Goal: Task Accomplishment & Management: Complete application form

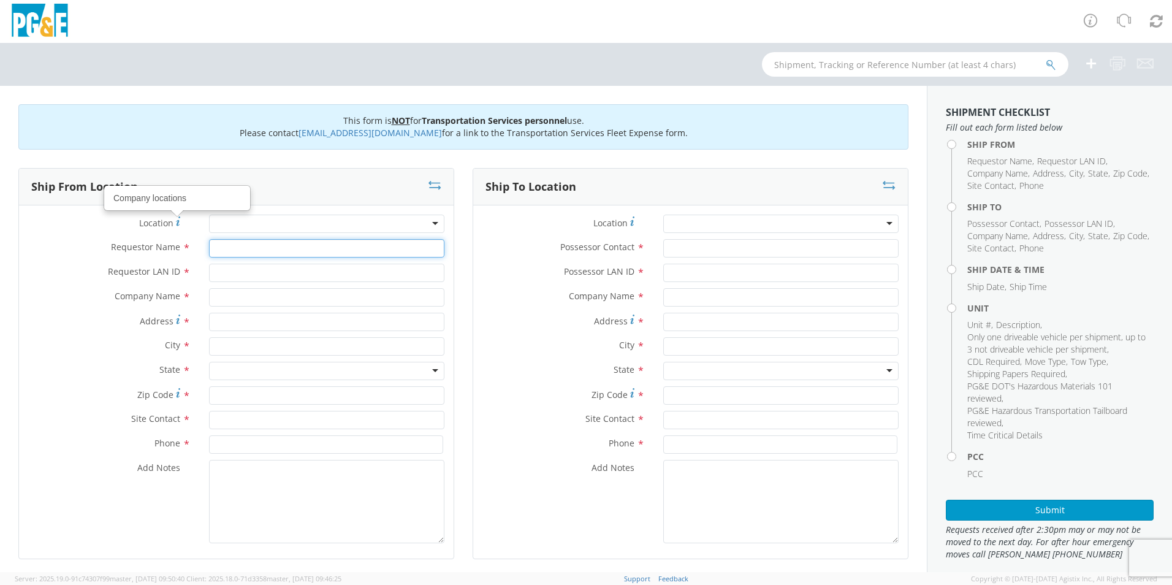
click at [320, 243] on input "Requestor Name *" at bounding box center [326, 248] width 235 height 18
click at [309, 252] on input "Requestor Name *" at bounding box center [326, 248] width 235 height 18
type input "[PERSON_NAME]"
click at [275, 270] on input "Requestor LAN ID *" at bounding box center [326, 273] width 235 height 18
type input "OXRA"
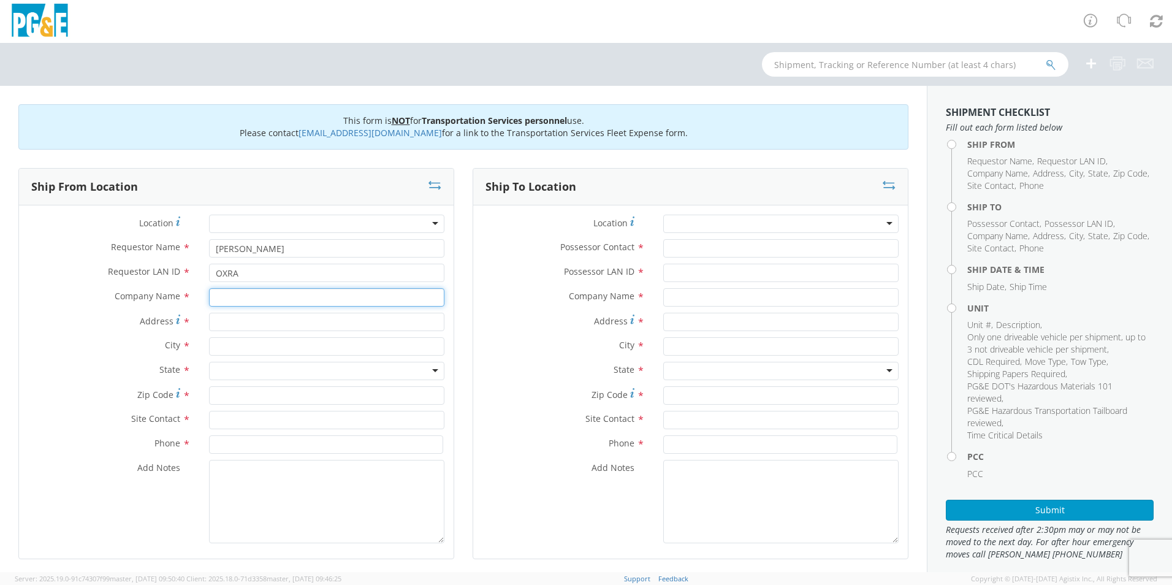
click at [267, 302] on input "text" at bounding box center [326, 297] width 235 height 18
type input "Pacific Gas & Electric"
click at [686, 248] on input "Possessor Contact *" at bounding box center [781, 248] width 235 height 18
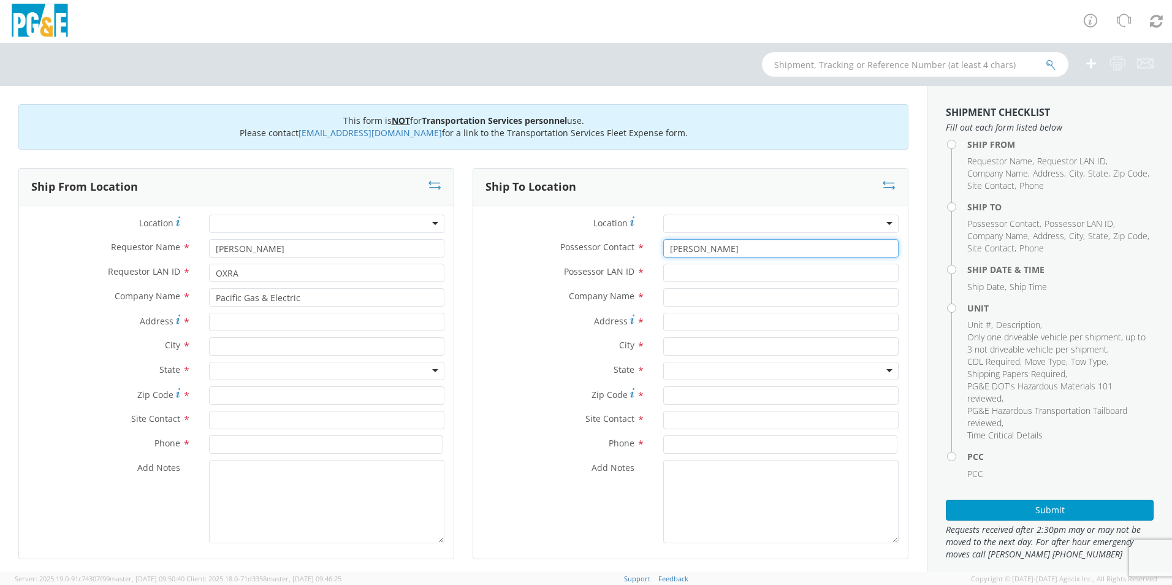
type input "[PERSON_NAME]"
click at [801, 278] on input "Possessor LAN ID *" at bounding box center [781, 273] width 235 height 18
type input "TNSK"
click at [795, 301] on input "text" at bounding box center [781, 297] width 235 height 18
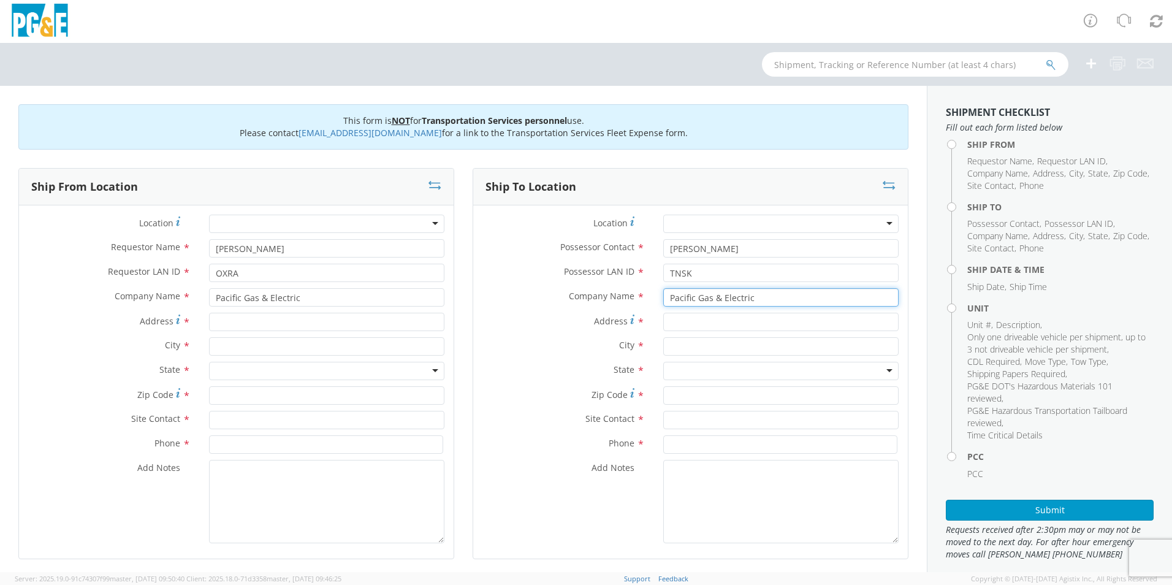
type input "Pacific Gas & Electric"
click at [767, 323] on input "Address *" at bounding box center [781, 322] width 235 height 18
type input "[STREET_ADDRESS]"
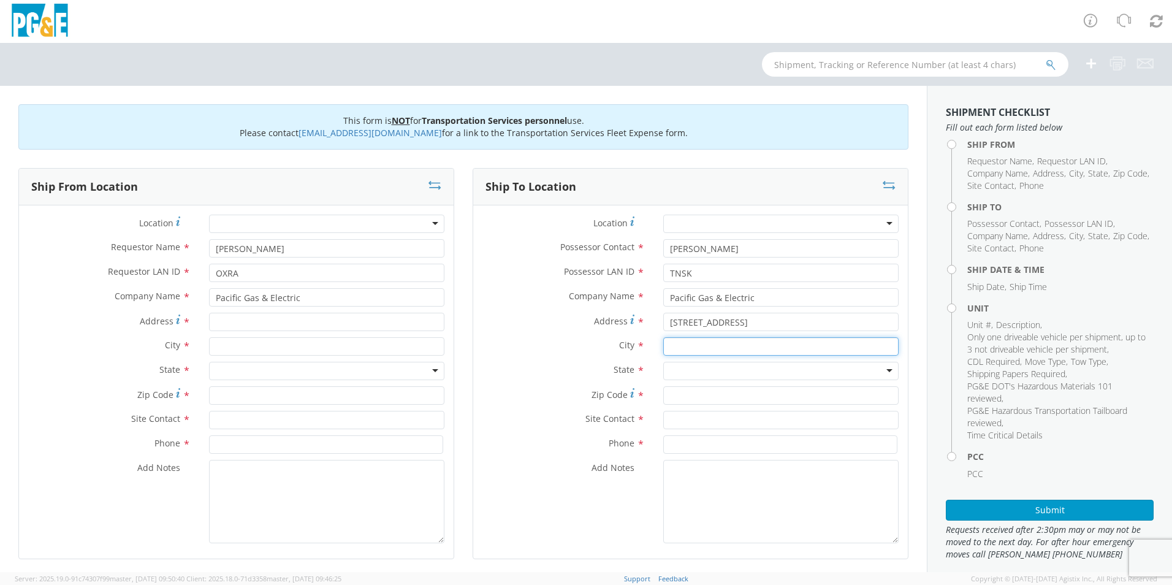
click at [759, 345] on input "text" at bounding box center [781, 346] width 235 height 18
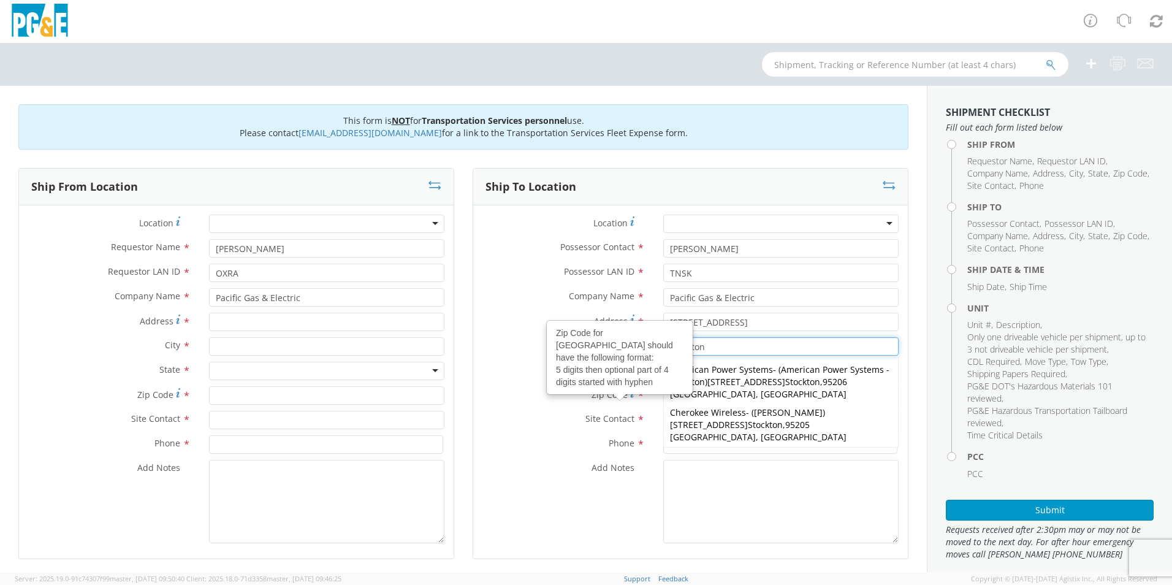
type input "Stockton"
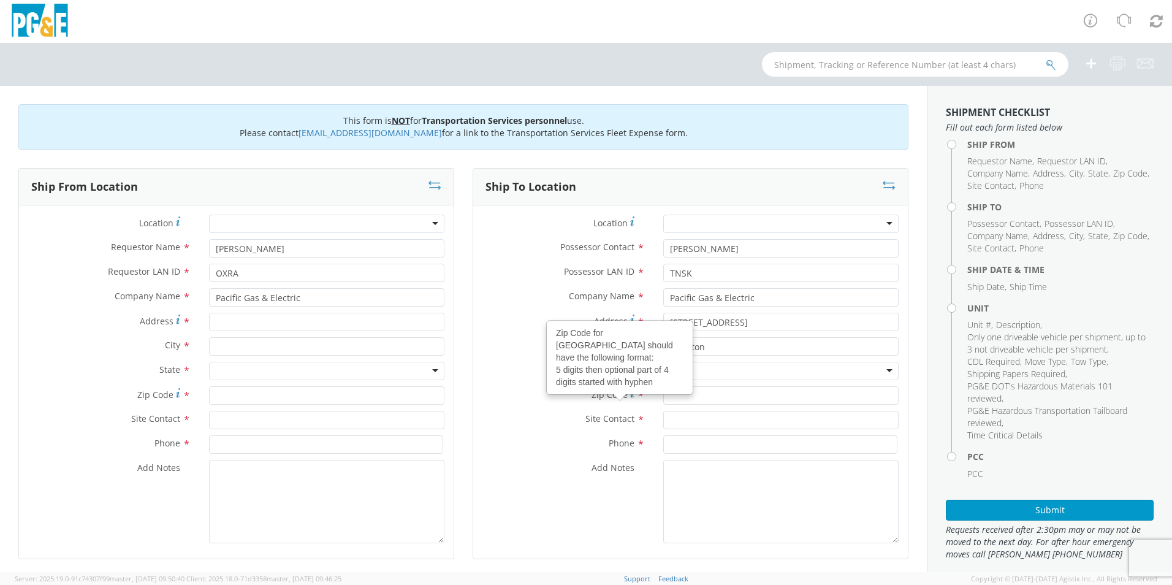
click at [546, 387] on label "Zip Code Zip Code for United States should have the following format: 5 digits …" at bounding box center [563, 394] width 181 height 17
click at [664, 387] on input "Zip Code Zip Code for United States should have the following format: 5 digits …" at bounding box center [781, 395] width 235 height 18
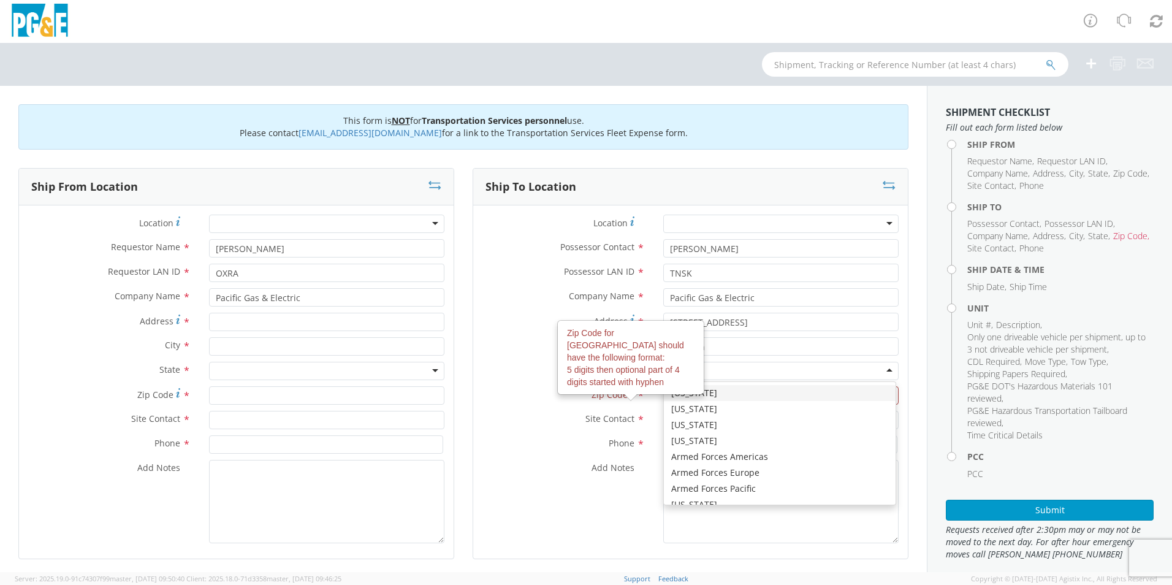
click at [724, 373] on div at bounding box center [781, 371] width 235 height 18
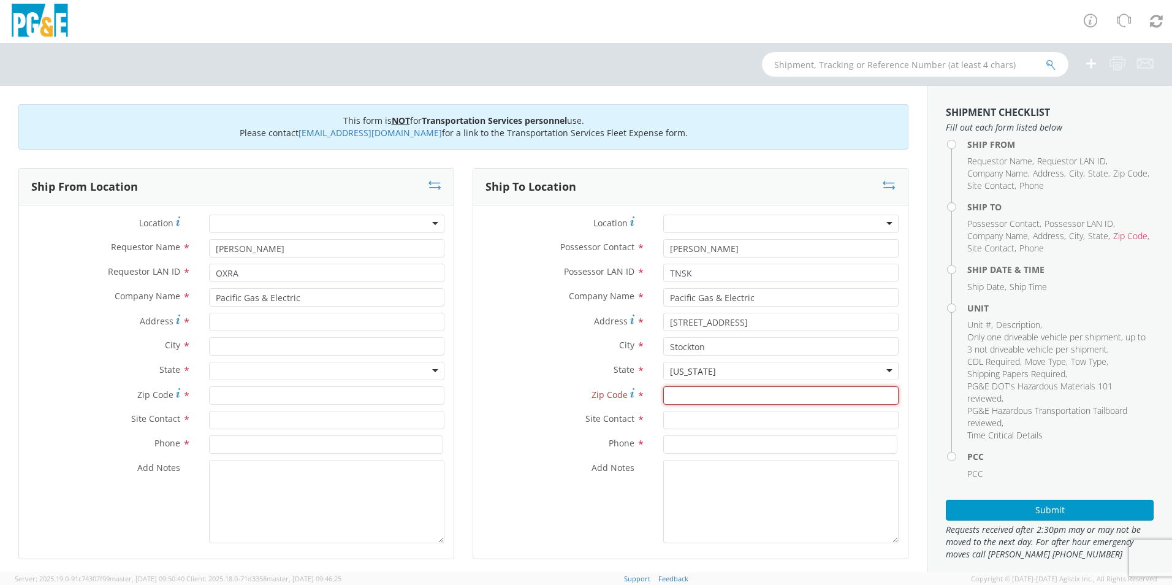
click at [693, 397] on input "Zip Code *" at bounding box center [781, 395] width 235 height 18
type input "95150"
click at [687, 426] on input "text" at bounding box center [781, 420] width 235 height 18
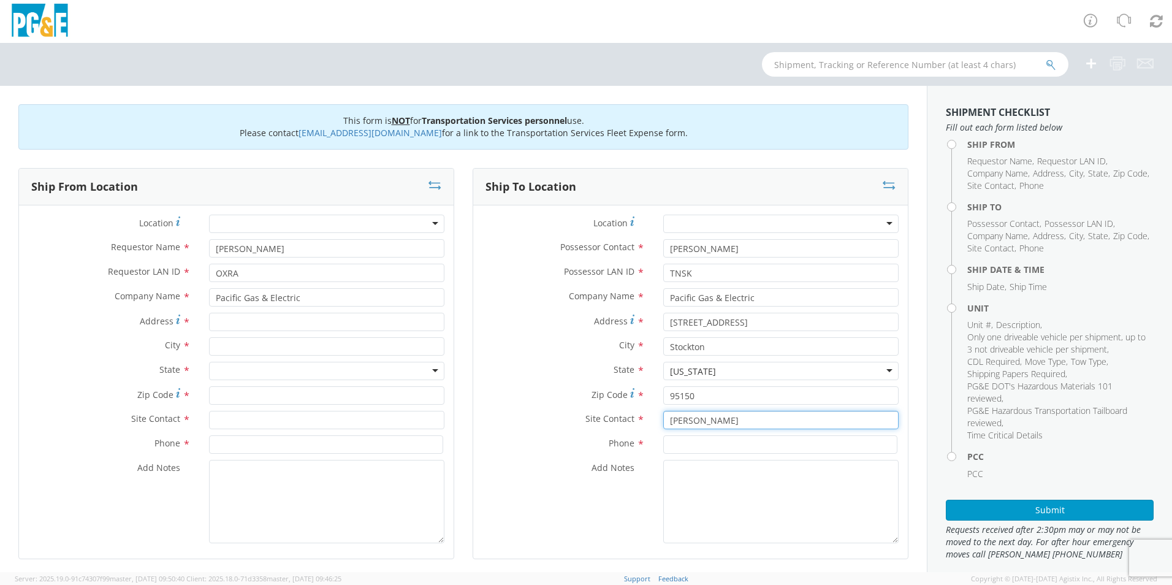
type input "[PERSON_NAME]"
click at [684, 445] on input at bounding box center [781, 444] width 234 height 18
type input "[PHONE_NUMBER]"
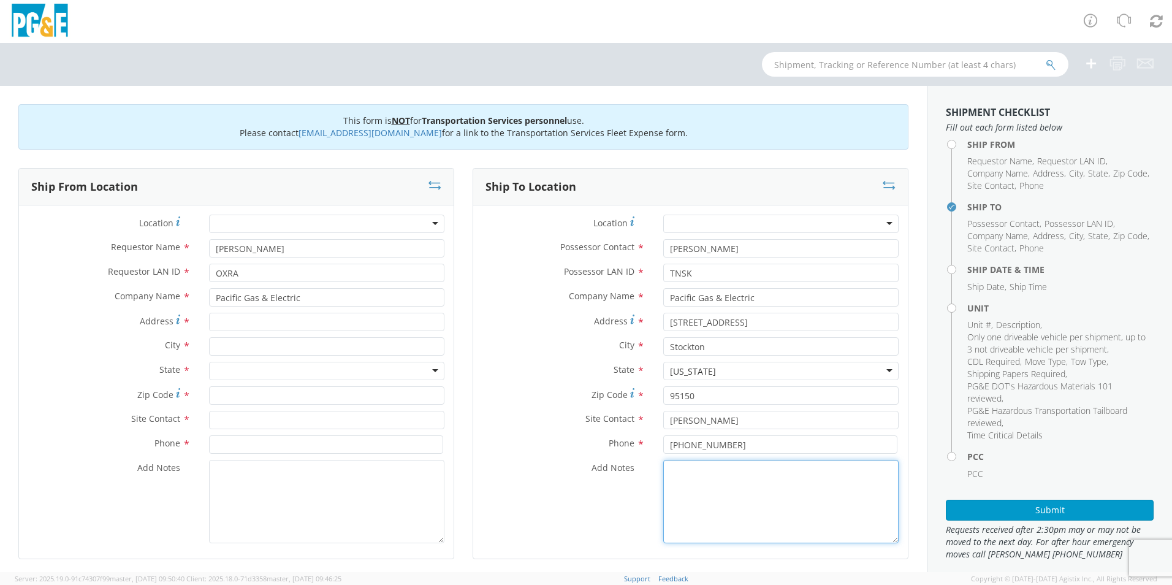
click at [672, 484] on textarea "Add Notes *" at bounding box center [781, 501] width 235 height 83
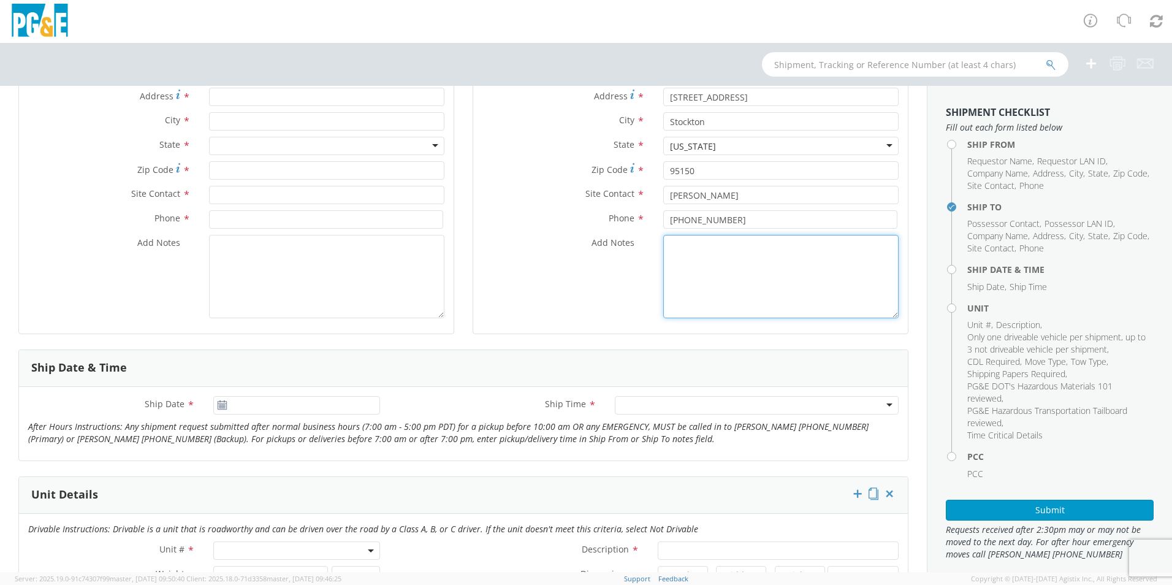
scroll to position [286, 0]
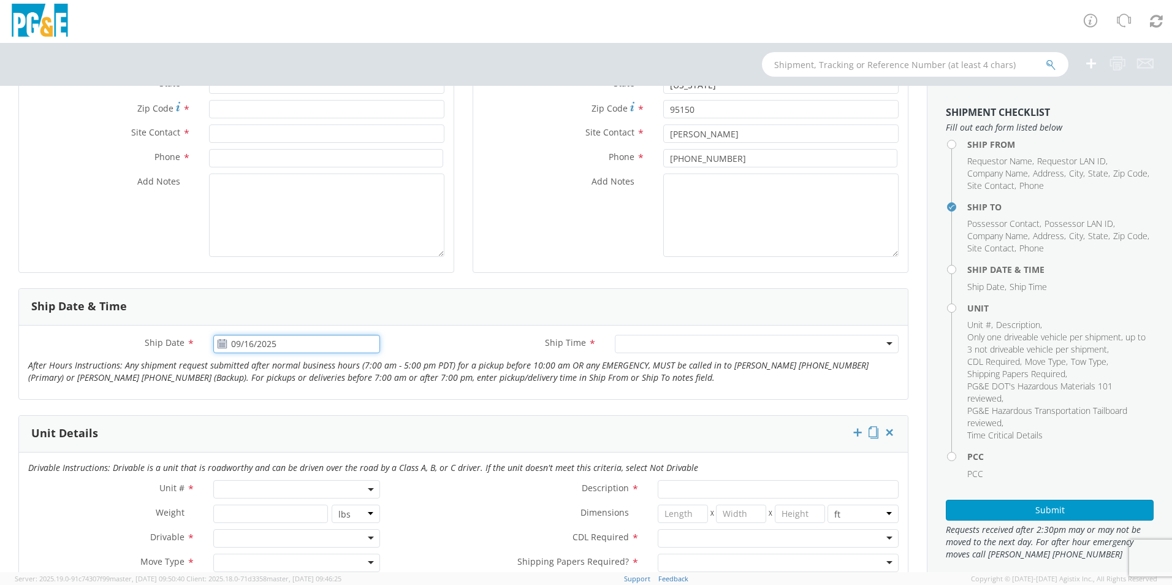
click at [240, 342] on input "09/16/2025" at bounding box center [296, 344] width 167 height 18
click at [296, 441] on td "17" at bounding box center [298, 440] width 26 height 18
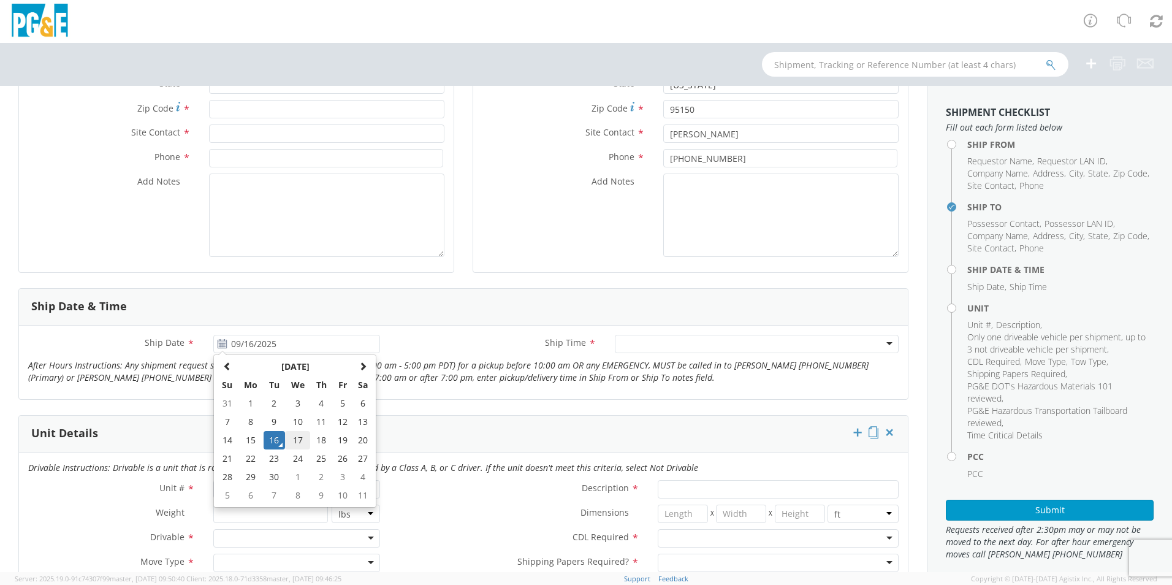
type input "09/17/2025"
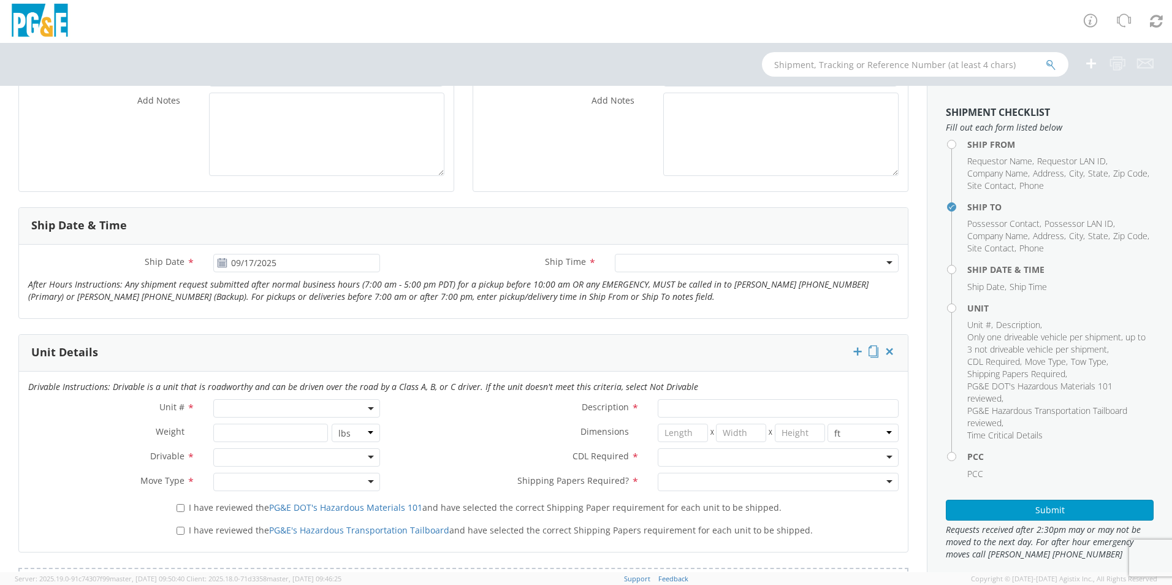
scroll to position [368, 0]
click at [368, 408] on b at bounding box center [371, 408] width 6 height 3
click at [300, 433] on input "search" at bounding box center [295, 428] width 159 height 18
type input "1"
select select "Other"
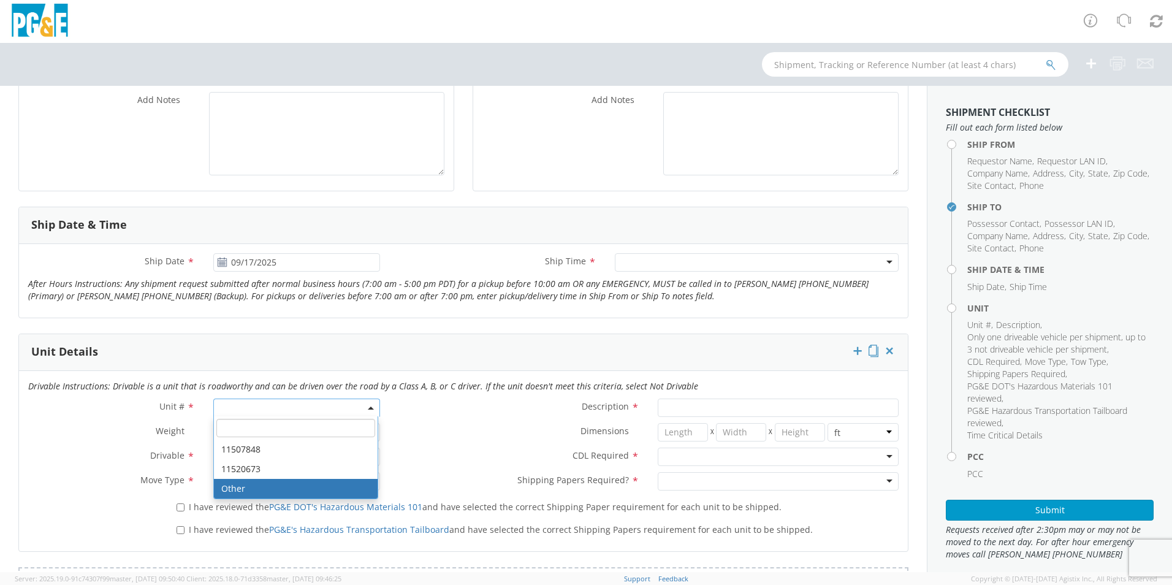
select select "? undefined:undefined ?"
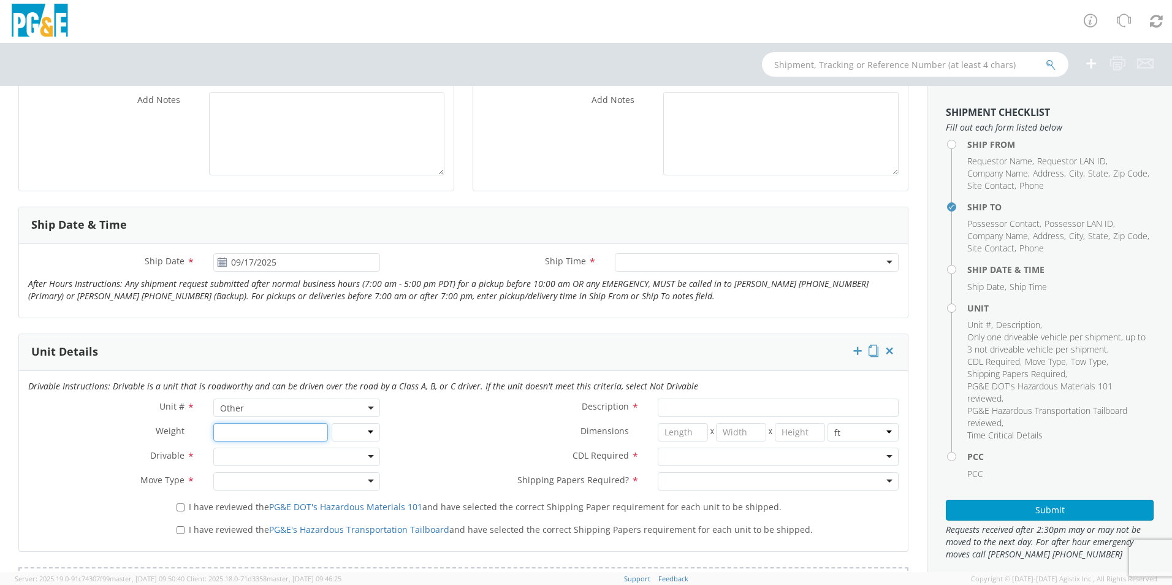
click at [289, 436] on input "number" at bounding box center [270, 432] width 114 height 18
type input "16000"
click at [366, 435] on select "lbs kgs" at bounding box center [356, 432] width 49 height 18
select select "LBS"
click at [332, 423] on select "lbs kgs" at bounding box center [356, 432] width 49 height 18
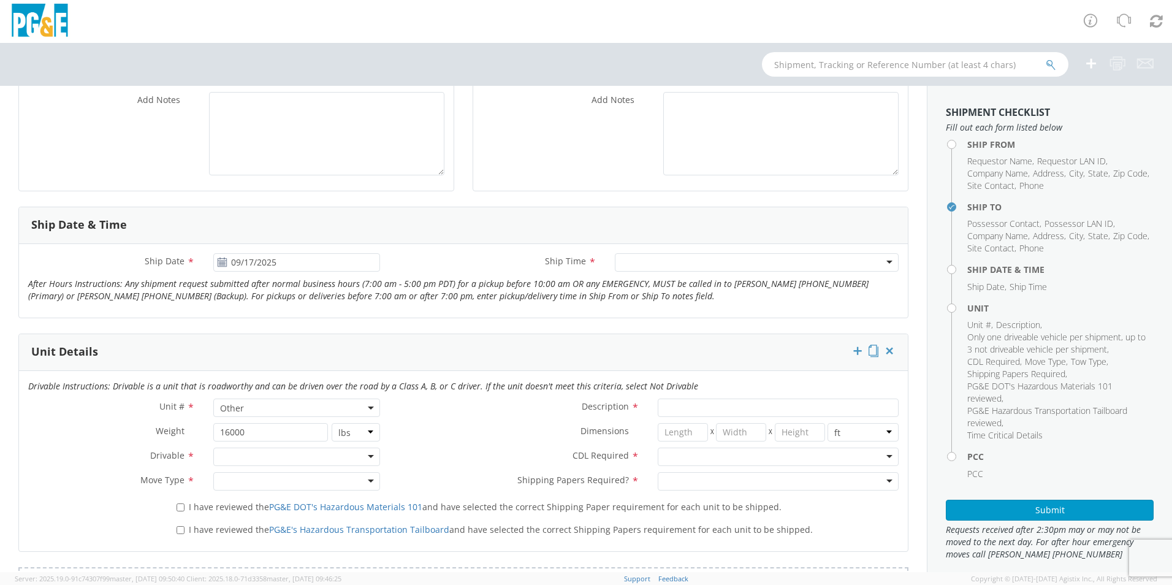
click at [258, 460] on div at bounding box center [296, 457] width 167 height 18
click at [255, 484] on div at bounding box center [296, 481] width 167 height 18
drag, startPoint x: 248, startPoint y: 549, endPoint x: 227, endPoint y: 540, distance: 22.8
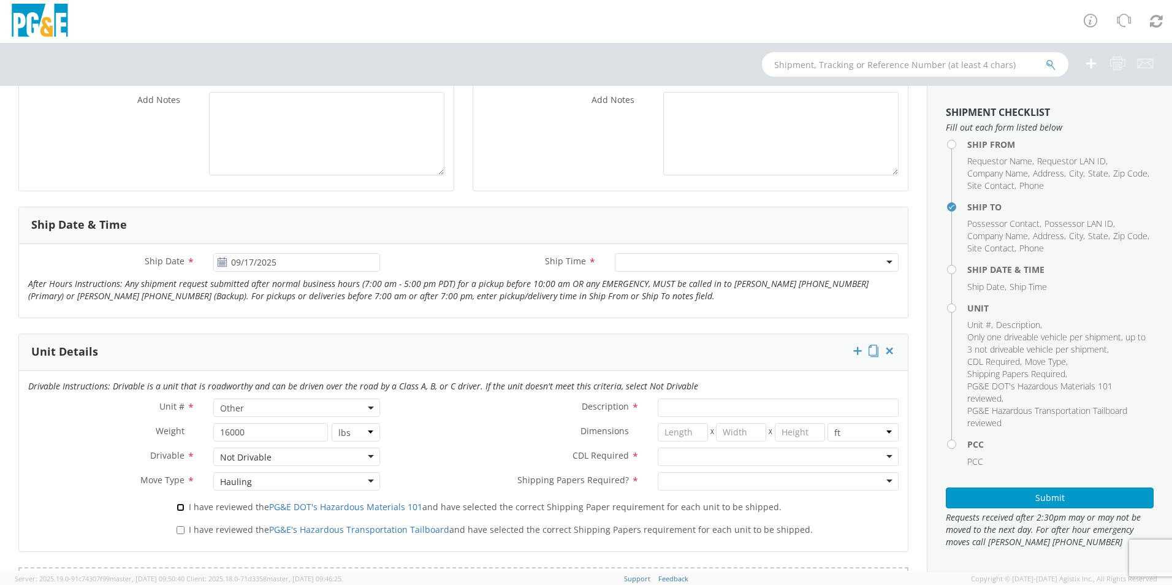
click at [179, 507] on input "I have reviewed the PG&E DOT's Hazardous Materials 101 and have selected the co…" at bounding box center [181, 507] width 8 height 8
checkbox input "true"
click at [180, 529] on input "I have reviewed the PG&E's Hazardous Transportation Tailboard and have selected…" at bounding box center [181, 530] width 8 height 8
checkbox input "true"
click at [675, 410] on input "Description *" at bounding box center [778, 408] width 241 height 18
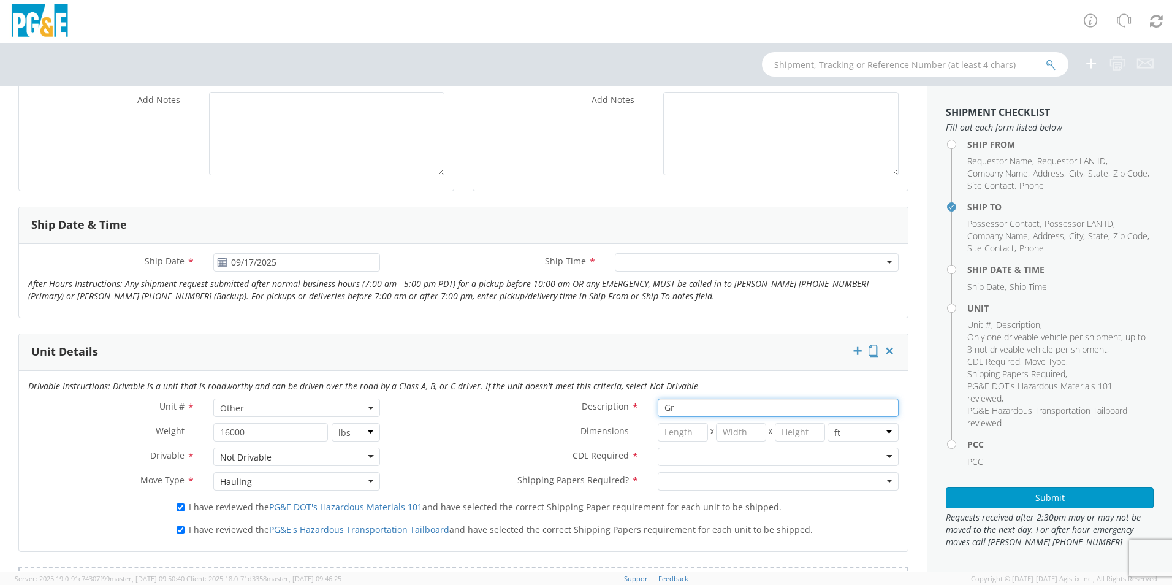
type input "G"
type input "5K Gradall"
click at [680, 458] on div at bounding box center [778, 457] width 241 height 18
click at [687, 486] on div at bounding box center [778, 481] width 241 height 18
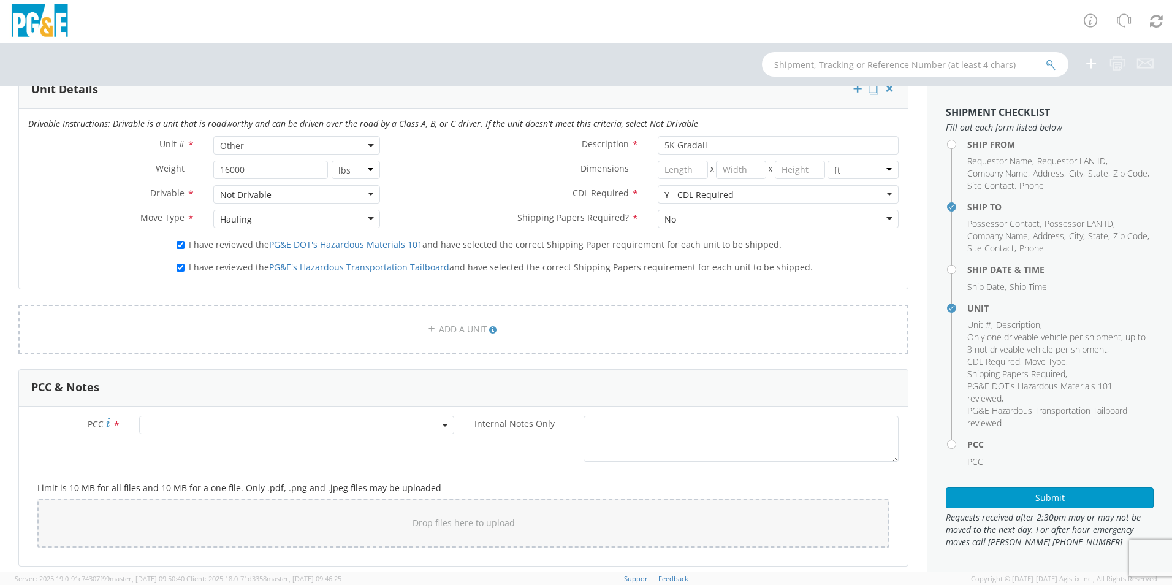
scroll to position [633, 0]
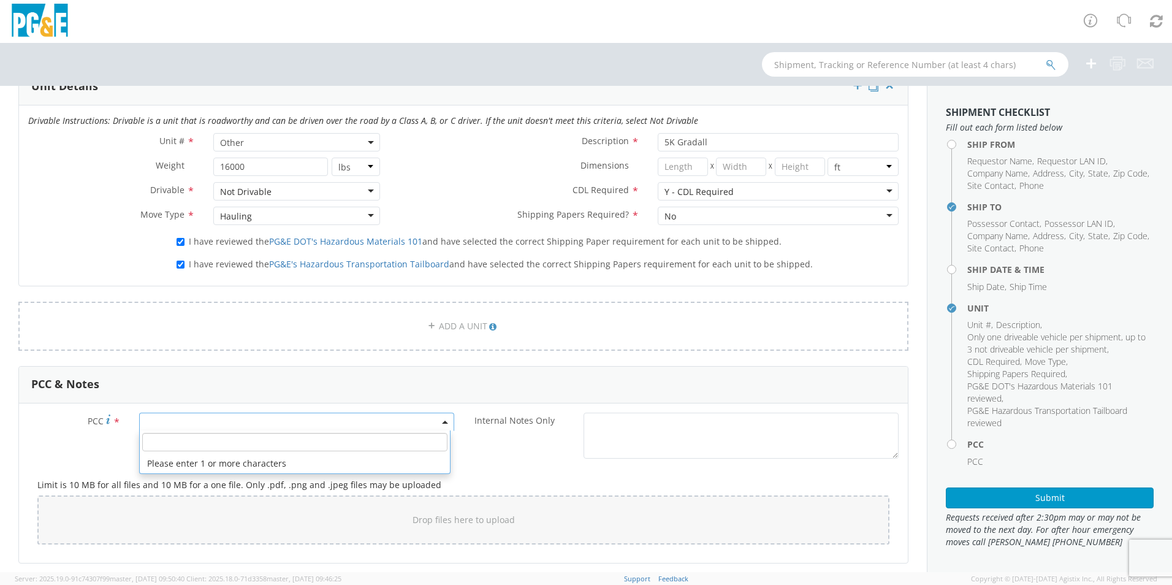
click at [442, 421] on b at bounding box center [445, 422] width 6 height 3
click at [384, 440] on input "number" at bounding box center [294, 442] width 305 height 18
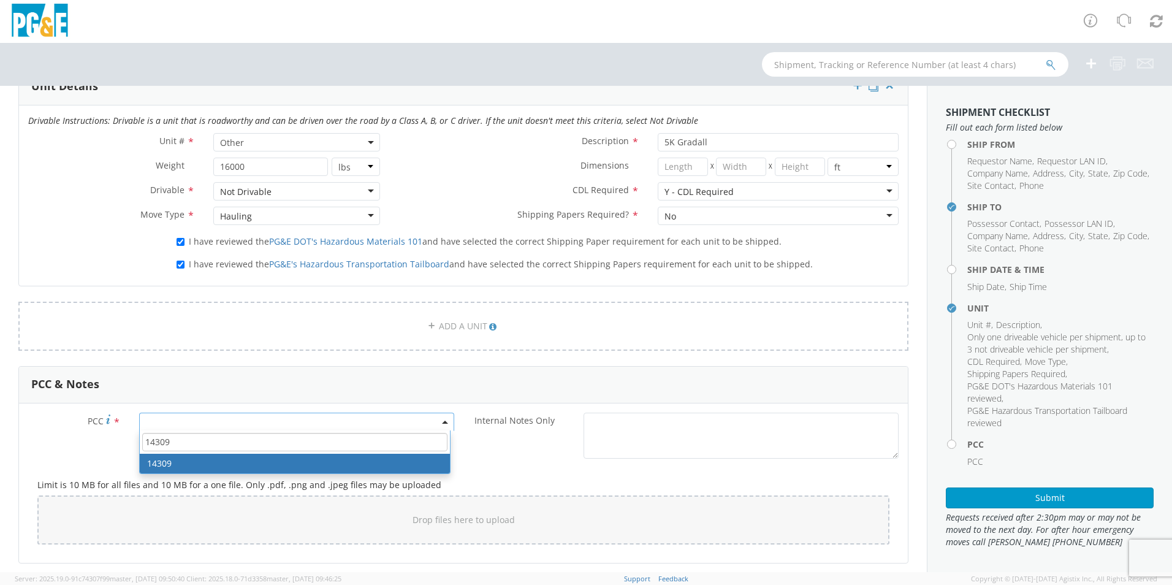
type input "14309"
select select "14309"
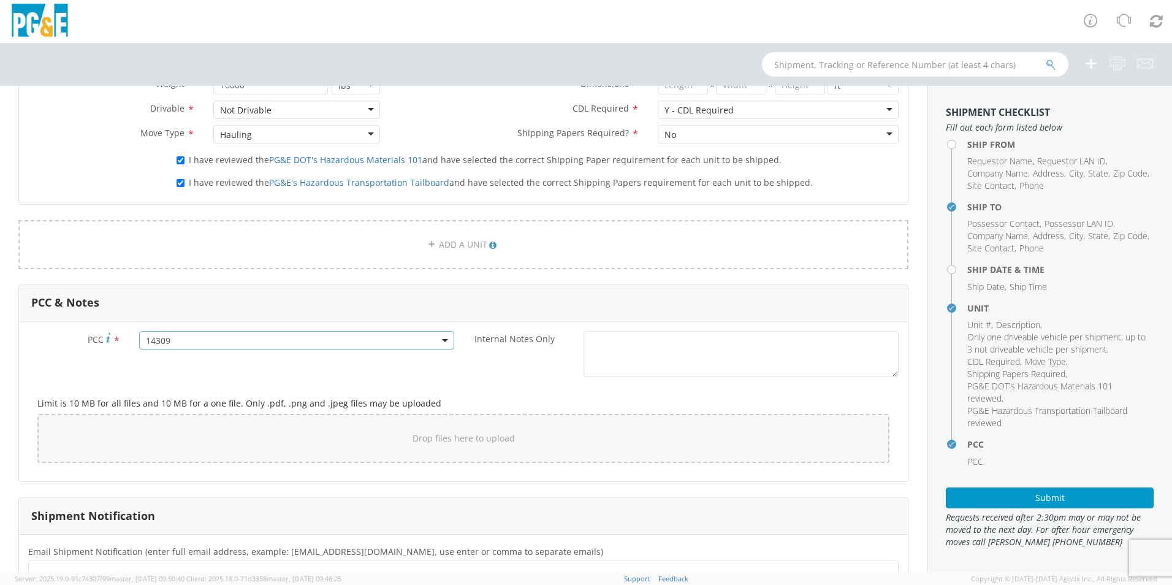
scroll to position [716, 0]
click at [613, 362] on textarea "Internal Notes Only *" at bounding box center [741, 354] width 315 height 46
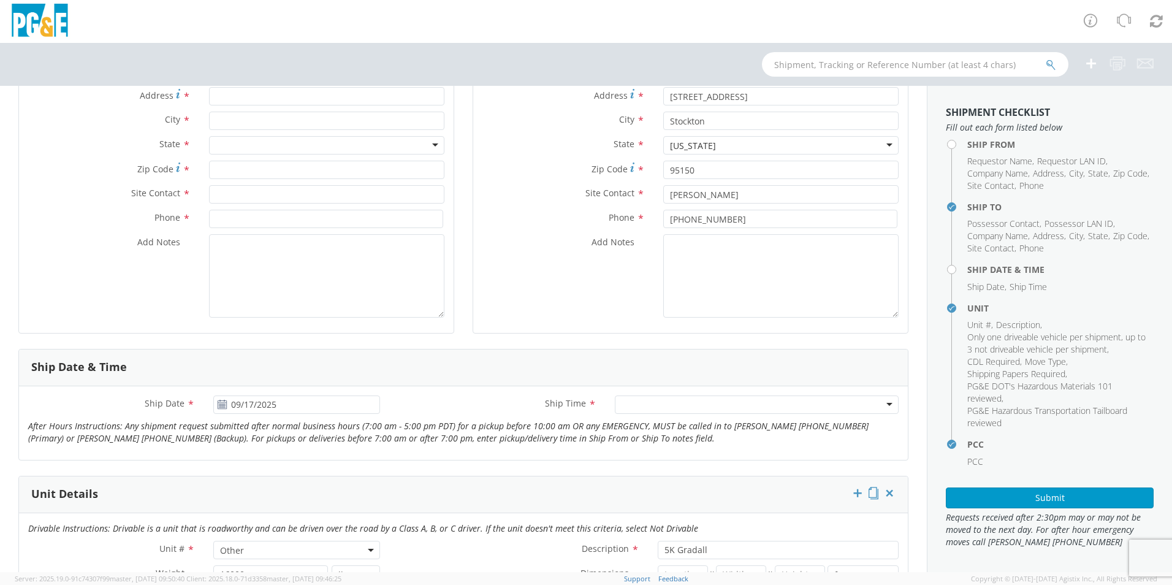
scroll to position [225, 0]
click at [634, 403] on div at bounding box center [757, 405] width 284 height 18
click at [321, 272] on textarea "Add Notes *" at bounding box center [326, 276] width 235 height 83
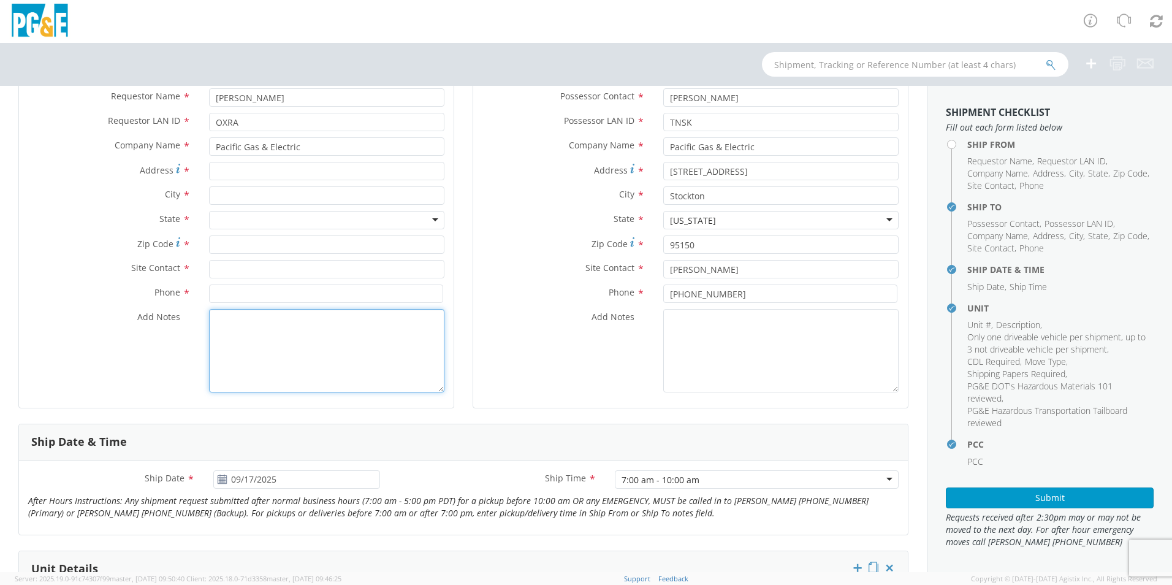
scroll to position [143, 0]
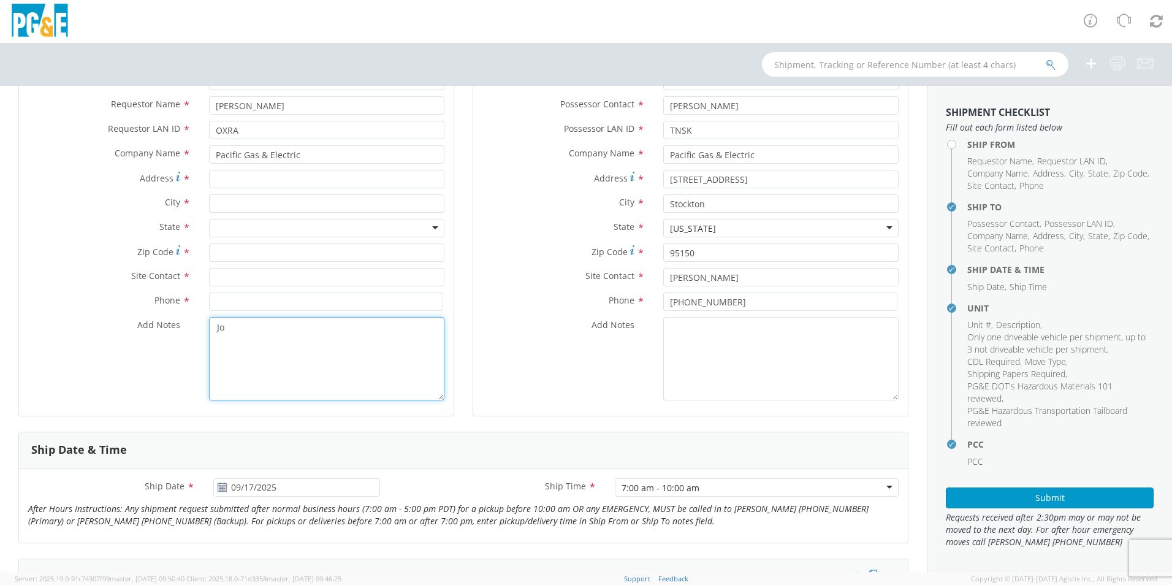
type textarea "J"
click at [280, 280] on input "text" at bounding box center [326, 277] width 235 height 18
type input "[PERSON_NAME]"
drag, startPoint x: 263, startPoint y: 300, endPoint x: 254, endPoint y: 299, distance: 9.2
click at [261, 299] on input at bounding box center [326, 302] width 234 height 18
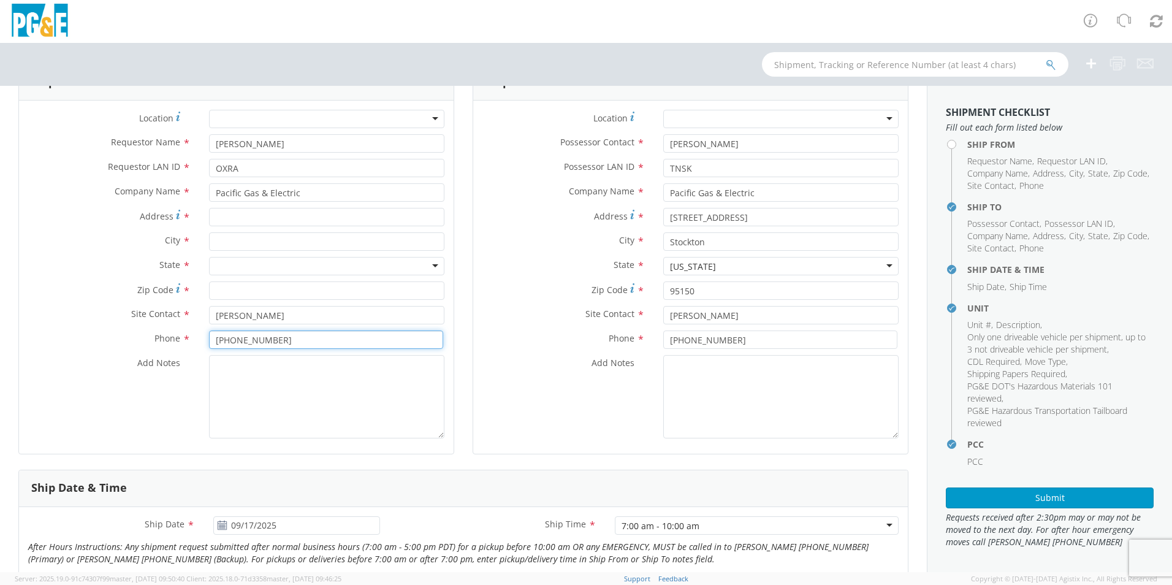
scroll to position [82, 0]
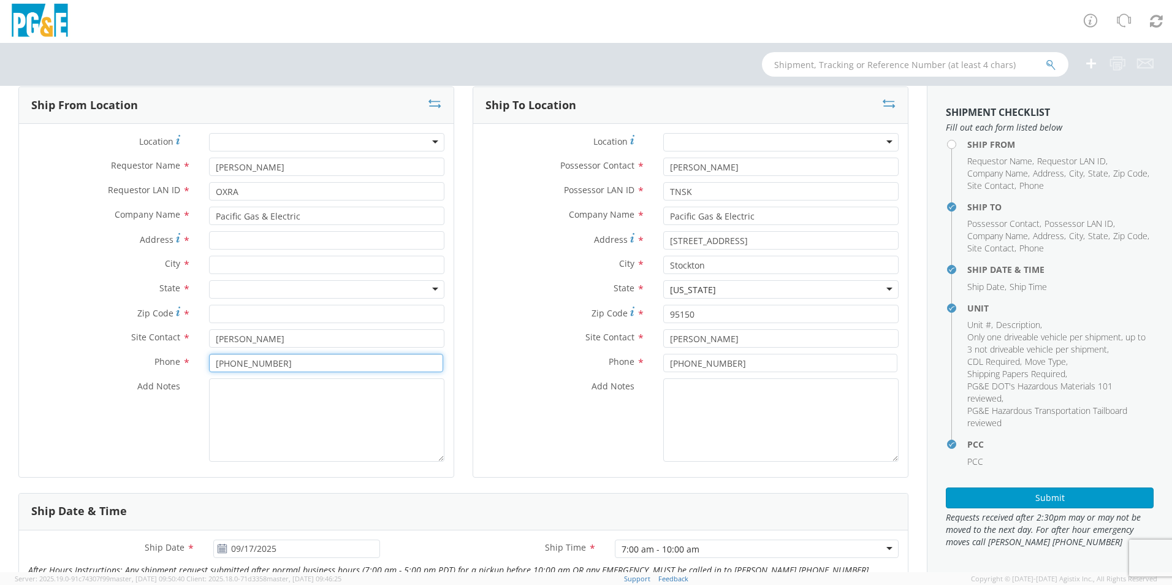
type input "[PHONE_NUMBER]"
click at [286, 320] on input "Zip Code *" at bounding box center [326, 314] width 235 height 18
click at [253, 243] on input "Address *" at bounding box center [326, 240] width 235 height 18
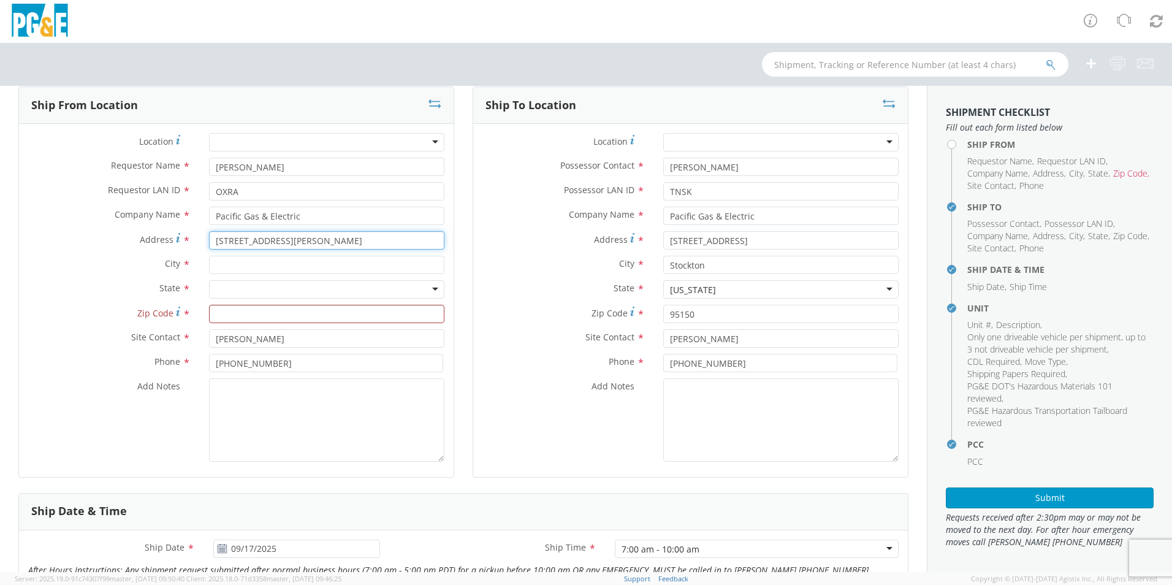
type input "[STREET_ADDRESS][PERSON_NAME]"
click at [295, 264] on input "text" at bounding box center [326, 265] width 235 height 18
type input "Acampo"
click at [285, 289] on div at bounding box center [326, 289] width 235 height 18
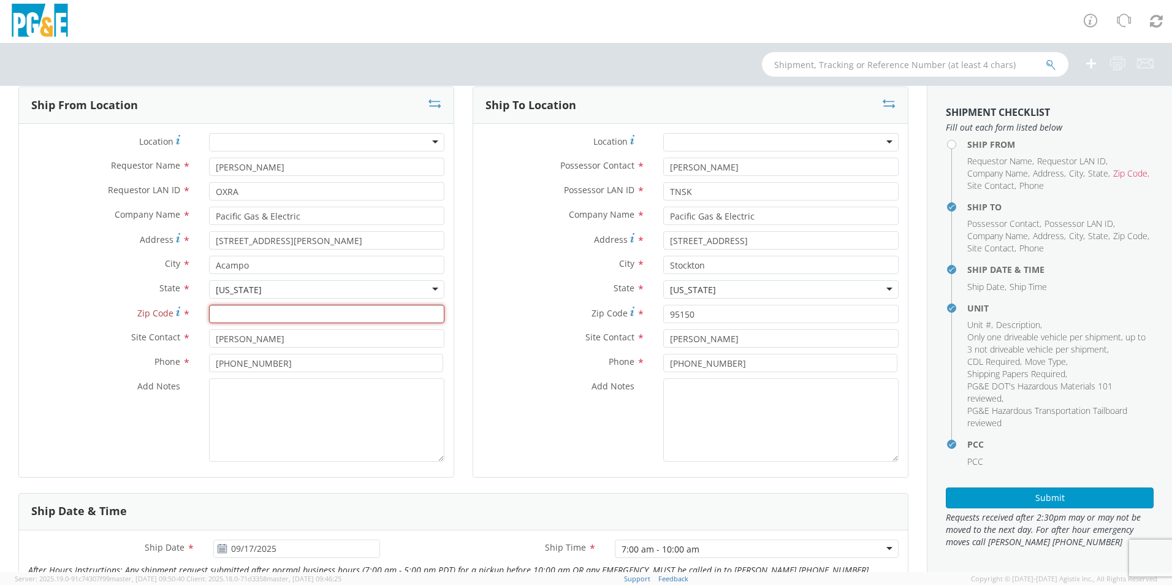
click at [261, 318] on input "Zip Code *" at bounding box center [326, 314] width 235 height 18
type input "95220"
click at [264, 409] on textarea "Add Notes *" at bounding box center [326, 419] width 235 height 83
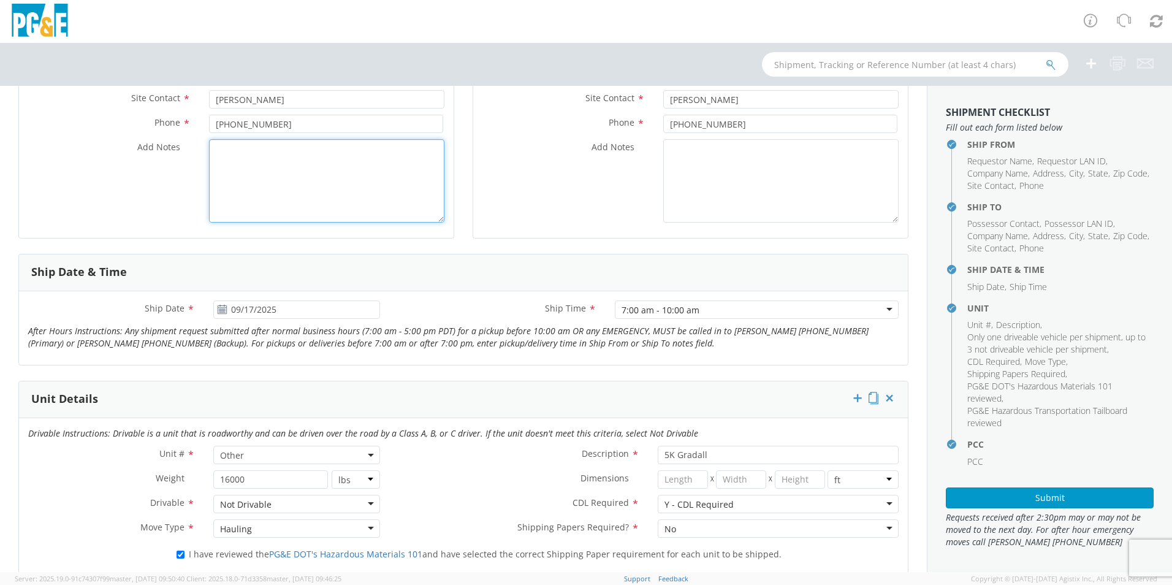
scroll to position [307, 0]
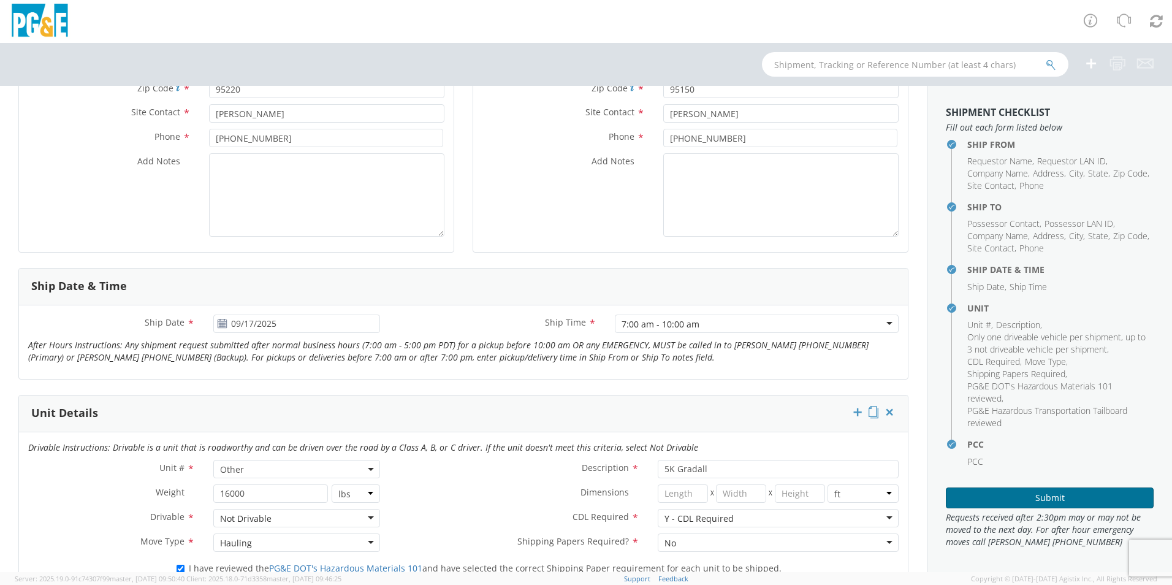
click at [1044, 499] on button "Submit" at bounding box center [1050, 498] width 208 height 21
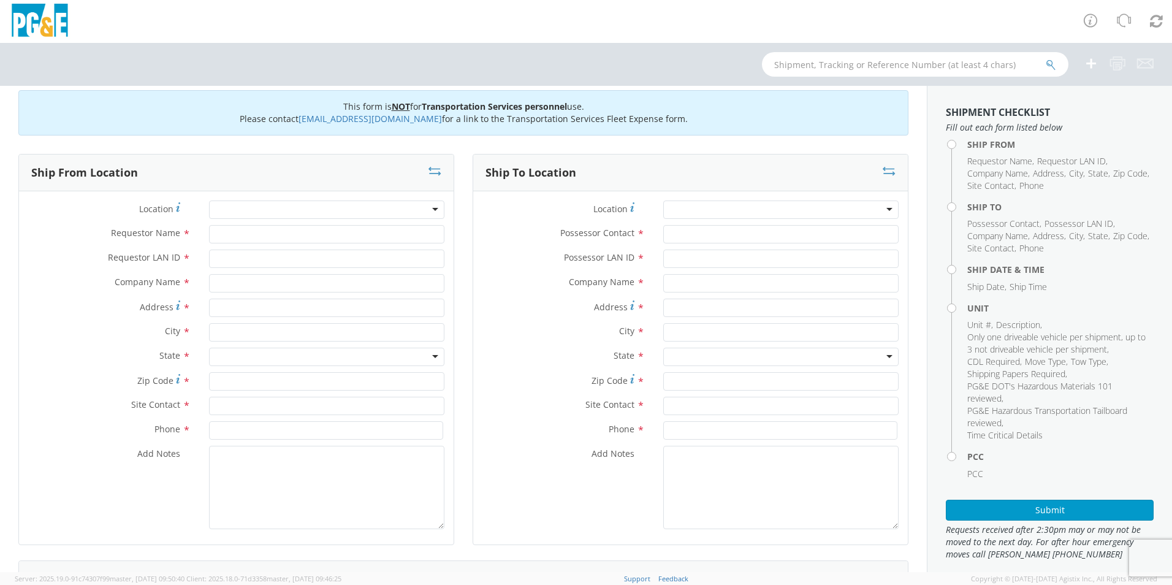
scroll to position [20, 0]
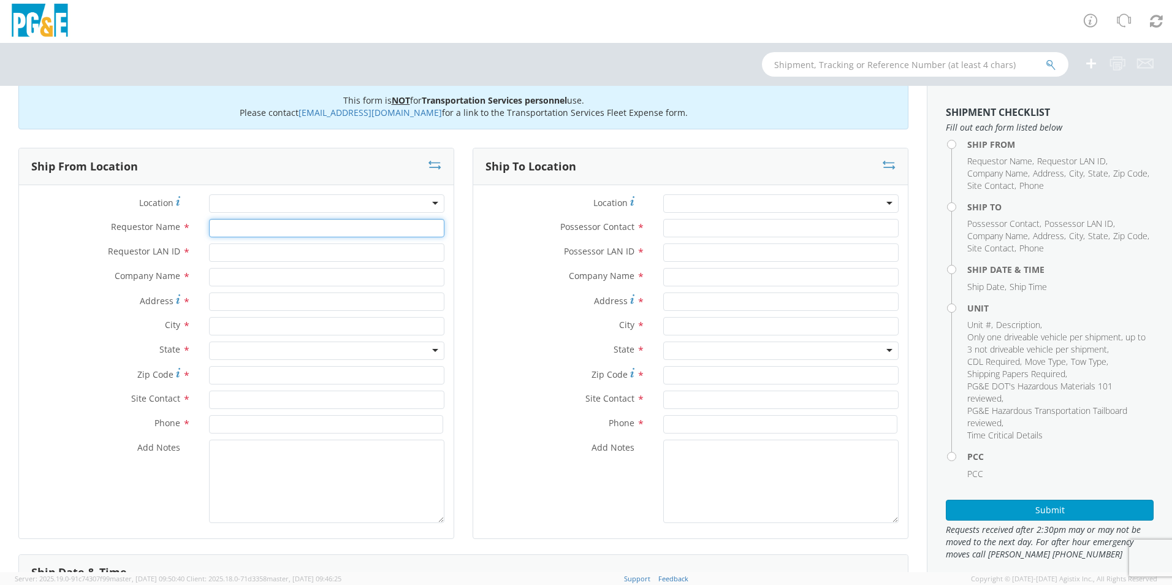
click at [291, 225] on input "Requestor Name *" at bounding box center [326, 228] width 235 height 18
type input "[PERSON_NAME]"
click at [304, 255] on input "Requestor LAN ID *" at bounding box center [326, 252] width 235 height 18
type input "OXRA"
click at [553, 39] on div at bounding box center [586, 21] width 1172 height 43
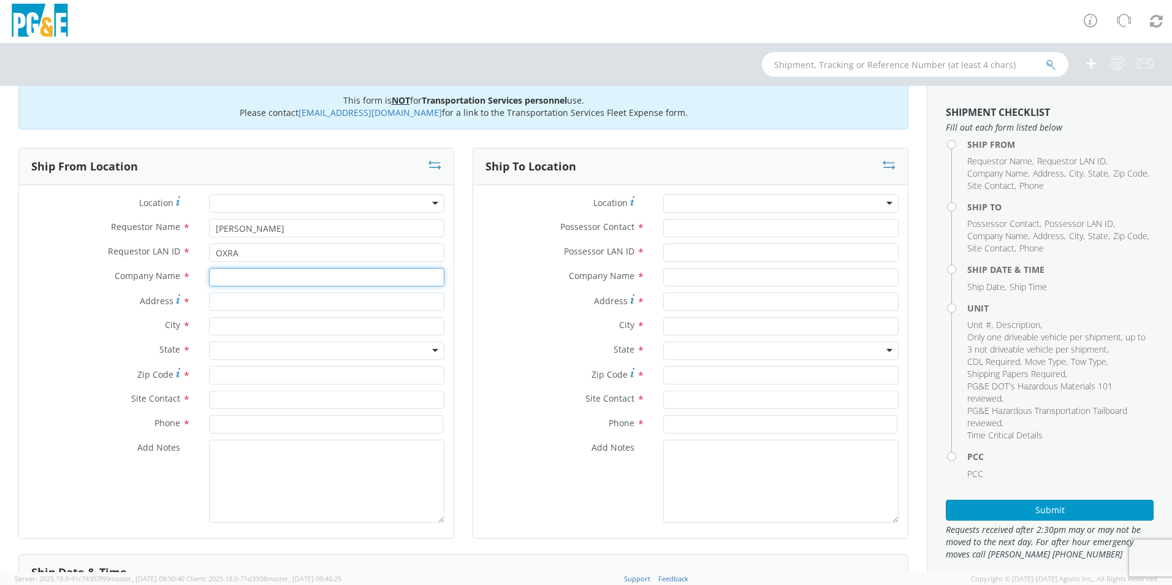
click at [229, 278] on input "text" at bounding box center [326, 277] width 235 height 18
type input "Pacific Gas & Electric"
click at [246, 298] on input "Address *" at bounding box center [326, 302] width 235 height 18
type input "[STREET_ADDRESS][PERSON_NAME]"
click at [280, 328] on input "text" at bounding box center [326, 326] width 235 height 18
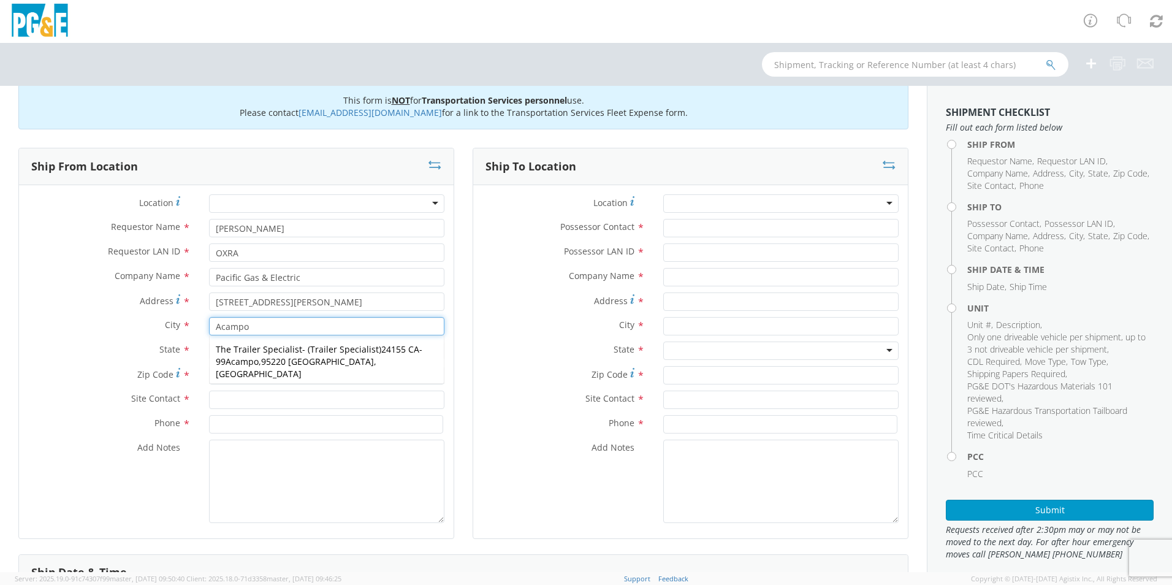
type input "Acampo"
click at [123, 341] on div "City * Acampo Acampo The Trailer Specialist - ( Trailer Specialist ) 24155 CA-9…" at bounding box center [236, 329] width 435 height 25
click at [232, 347] on div at bounding box center [326, 351] width 235 height 18
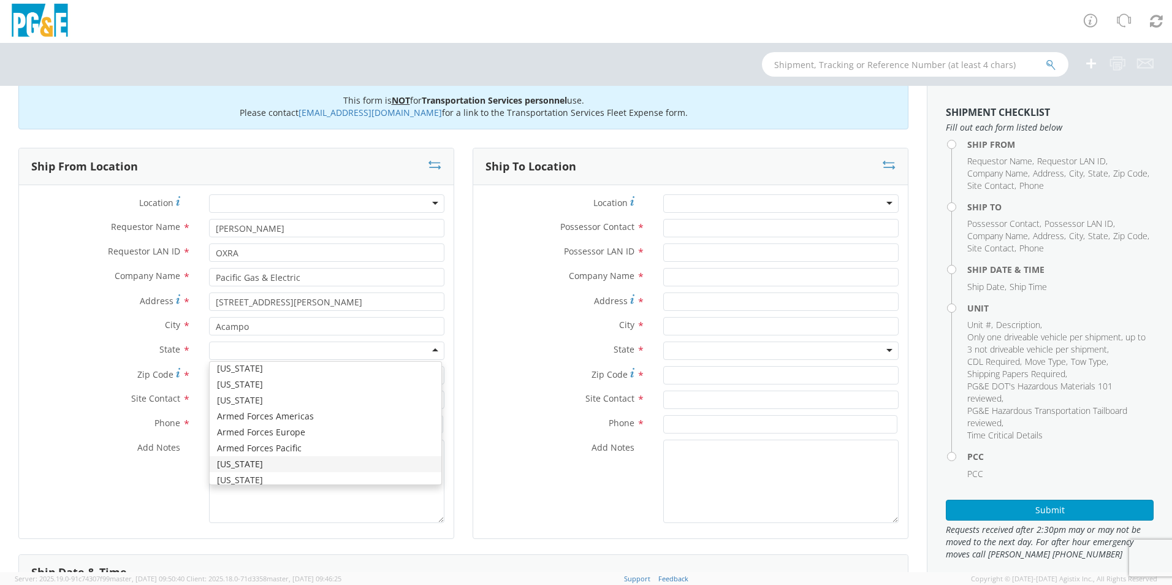
scroll to position [0, 0]
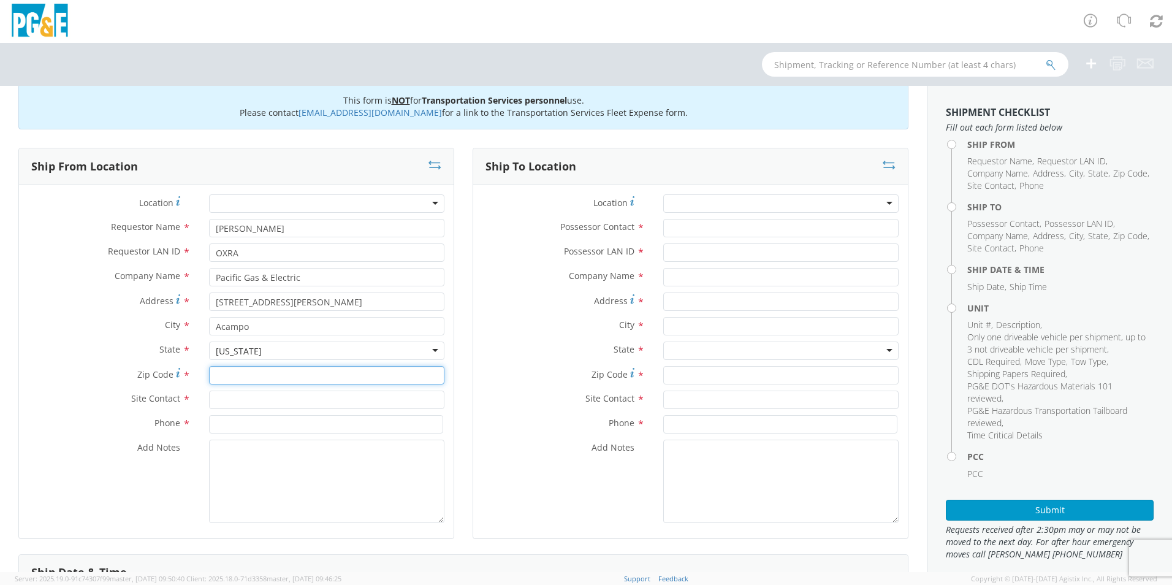
click at [256, 376] on input "Zip Code *" at bounding box center [326, 375] width 235 height 18
type input "95220"
click at [262, 400] on input "text" at bounding box center [326, 400] width 235 height 18
type input "[PERSON_NAME]"
click at [258, 424] on input at bounding box center [326, 424] width 234 height 18
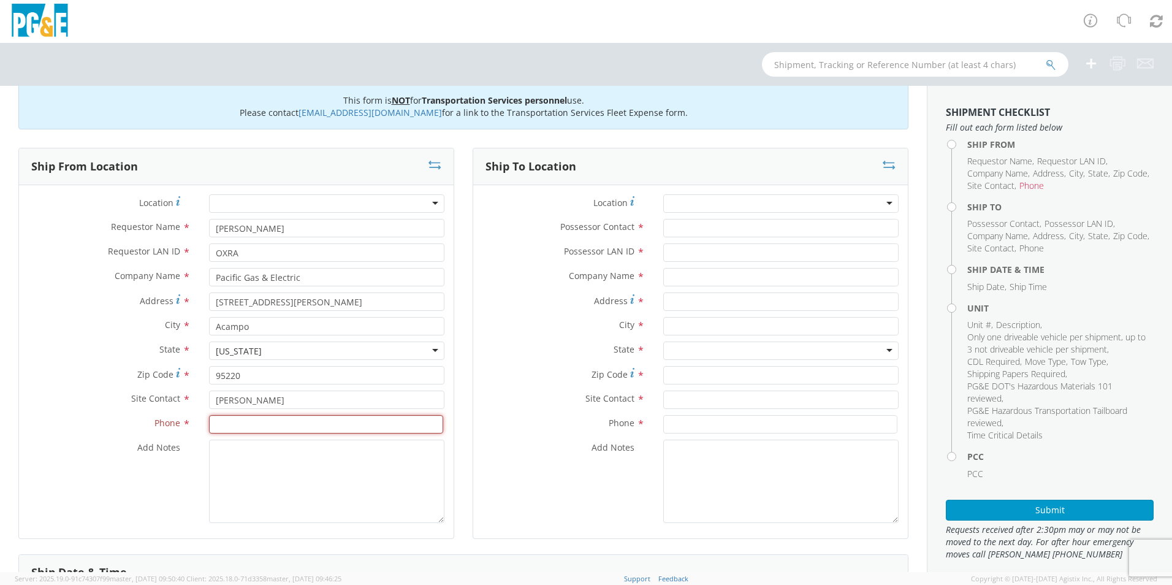
click at [229, 421] on input at bounding box center [326, 424] width 234 height 18
type input "[PHONE_NUMBER]"
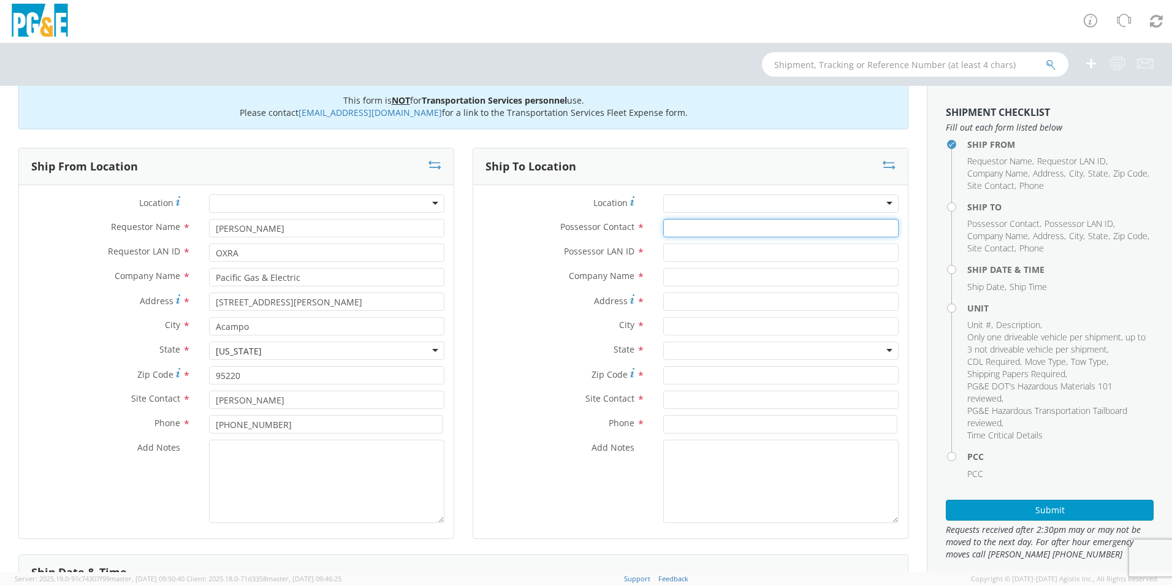
click at [703, 228] on input "Possessor Contact *" at bounding box center [781, 228] width 235 height 18
type input "[PERSON_NAME]"
click at [692, 255] on input "Possessor LAN ID *" at bounding box center [781, 252] width 235 height 18
type input "TNSK"
click at [705, 278] on input "text" at bounding box center [781, 277] width 235 height 18
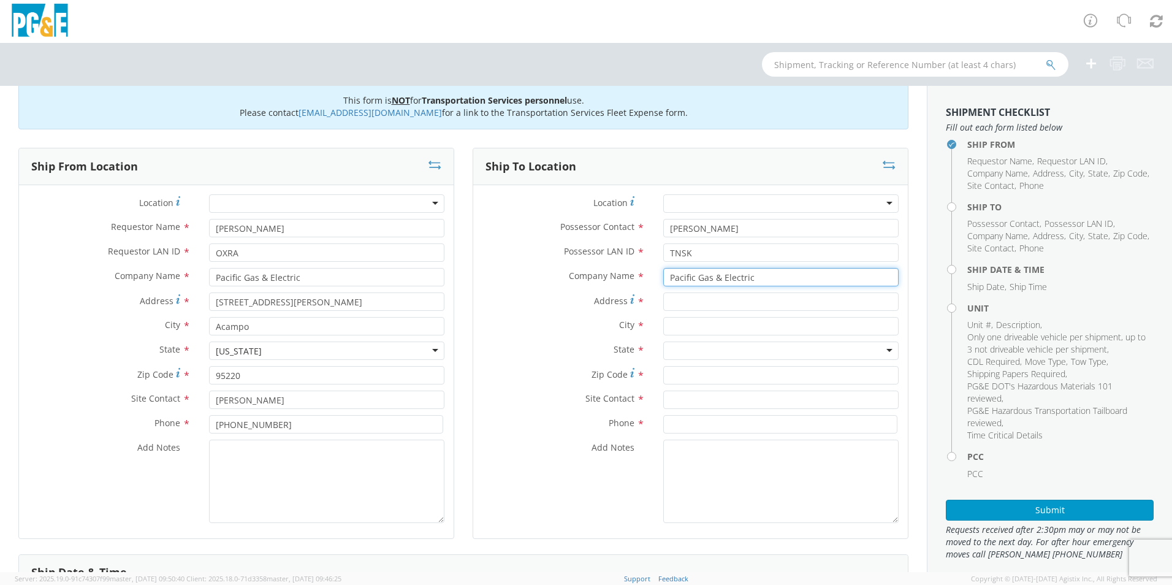
type input "Pacific Gas & Electric"
click at [708, 304] on input "Address *" at bounding box center [781, 302] width 235 height 18
click at [736, 300] on input "Address *" at bounding box center [781, 302] width 235 height 18
type input "[STREET_ADDRESS]"
click at [721, 323] on input "text" at bounding box center [781, 326] width 235 height 18
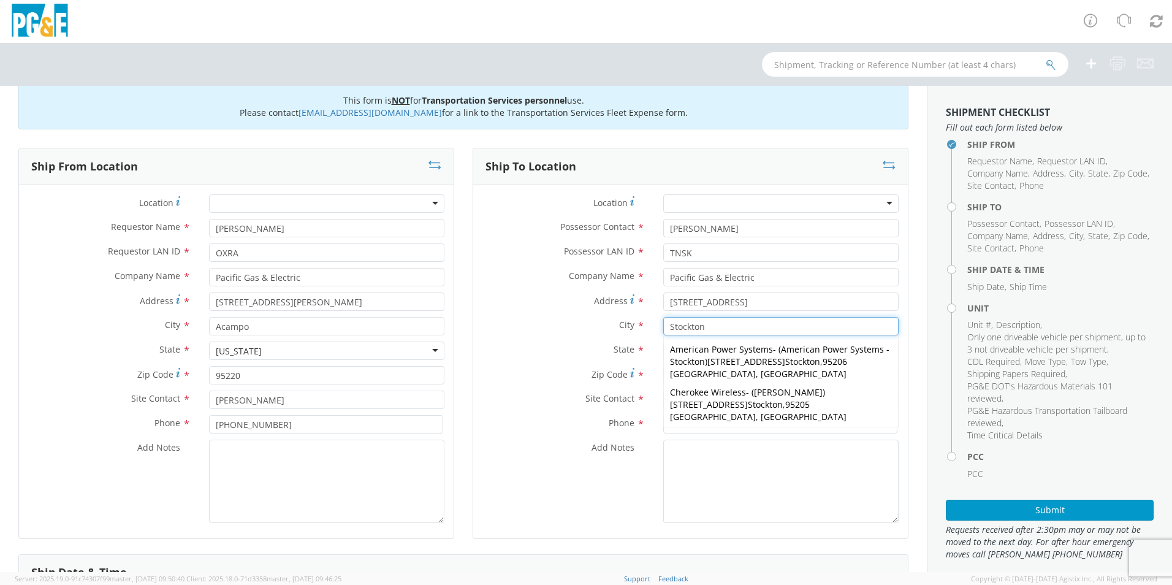
type input "Stockton"
click at [562, 345] on label "State *" at bounding box center [563, 350] width 181 height 16
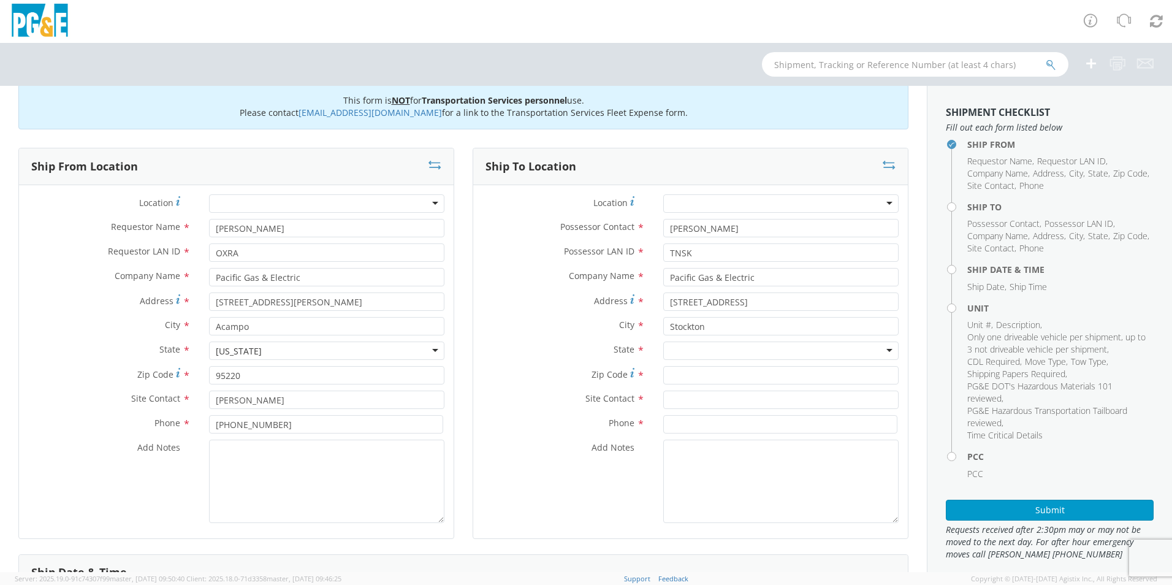
click at [697, 352] on div at bounding box center [781, 351] width 235 height 18
click at [692, 368] on input "Zip Code *" at bounding box center [781, 375] width 235 height 18
type input "95150"
click at [694, 408] on input "text" at bounding box center [781, 400] width 235 height 18
click at [701, 402] on input "text" at bounding box center [781, 400] width 235 height 18
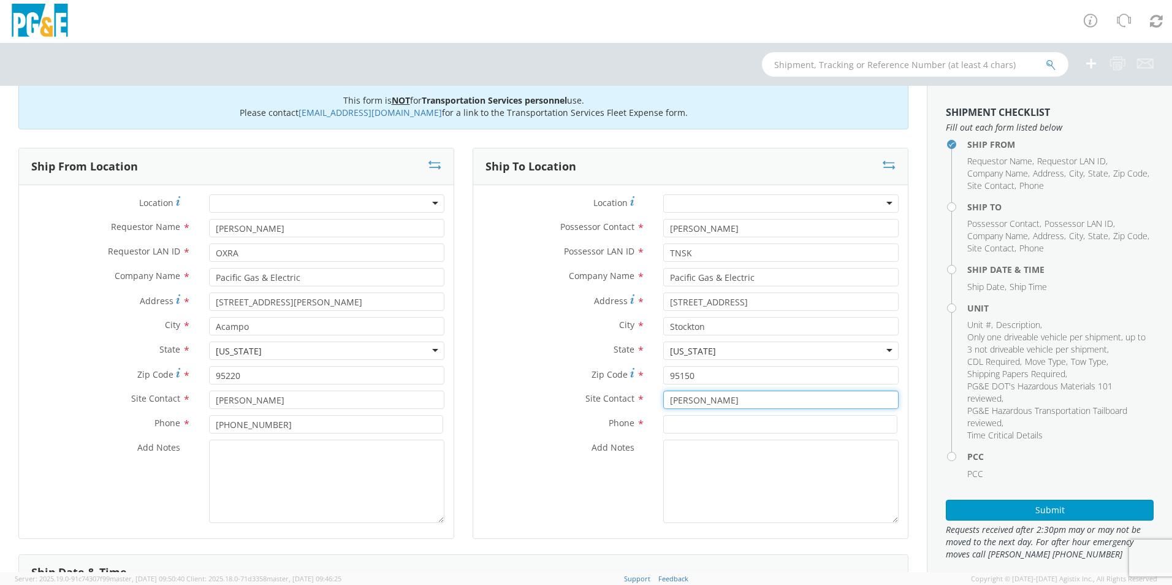
type input "[PERSON_NAME]"
click at [702, 426] on input at bounding box center [781, 424] width 234 height 18
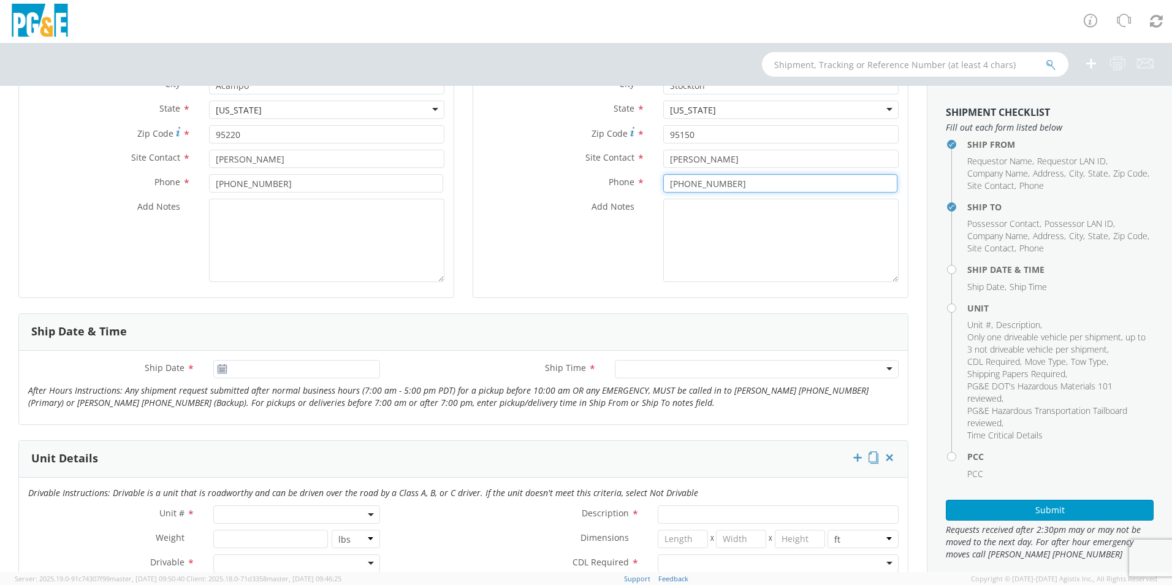
scroll to position [286, 0]
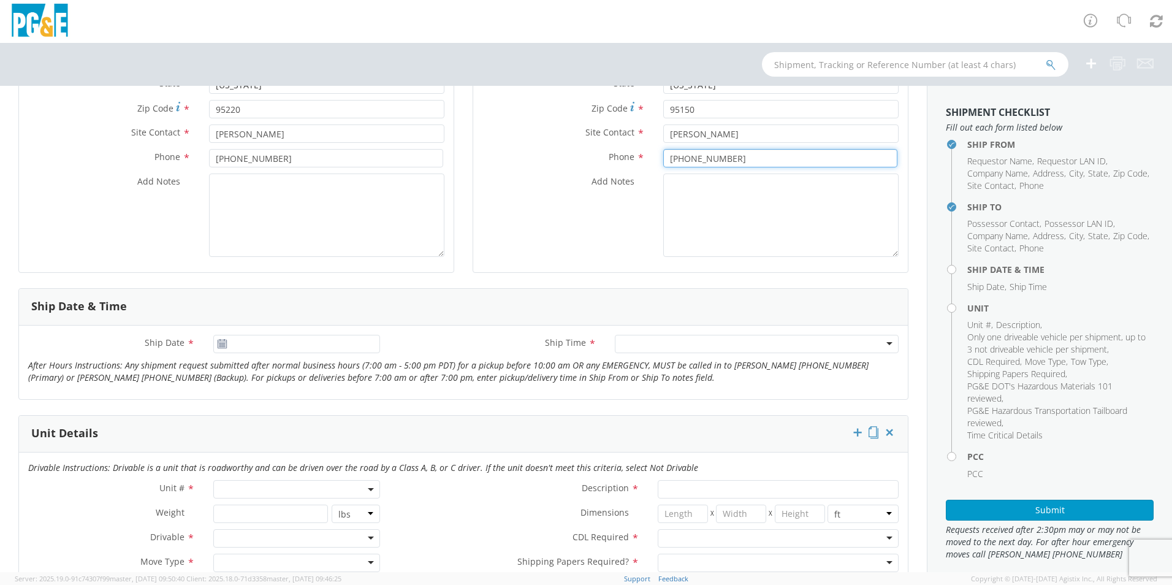
type input "[PHONE_NUMBER]"
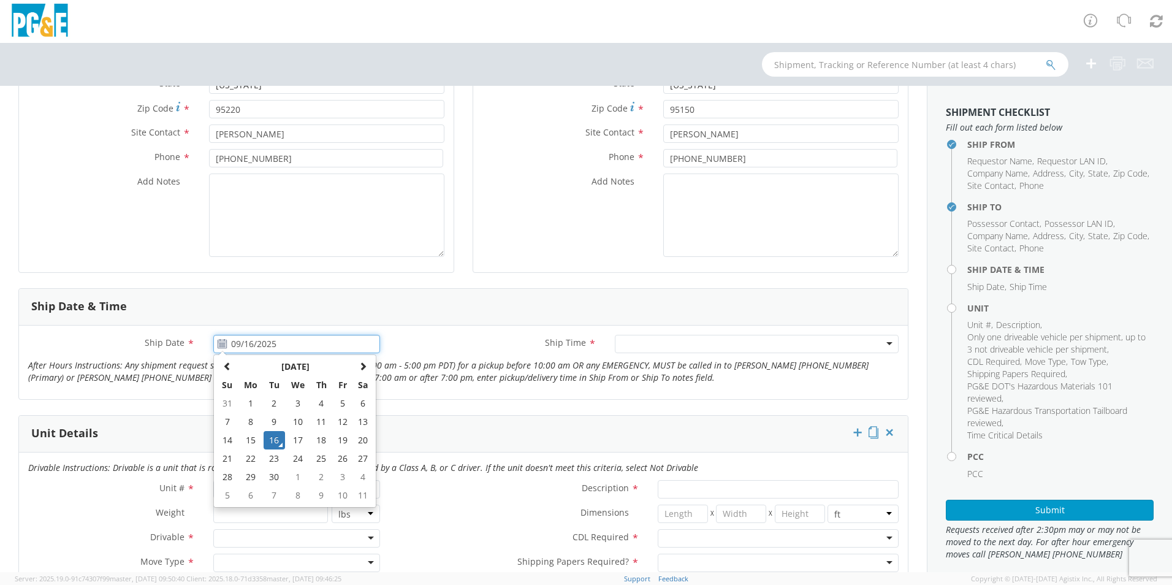
click at [238, 340] on input "09/16/2025" at bounding box center [296, 344] width 167 height 18
click at [299, 439] on td "17" at bounding box center [298, 440] width 26 height 18
type input "09/17/2025"
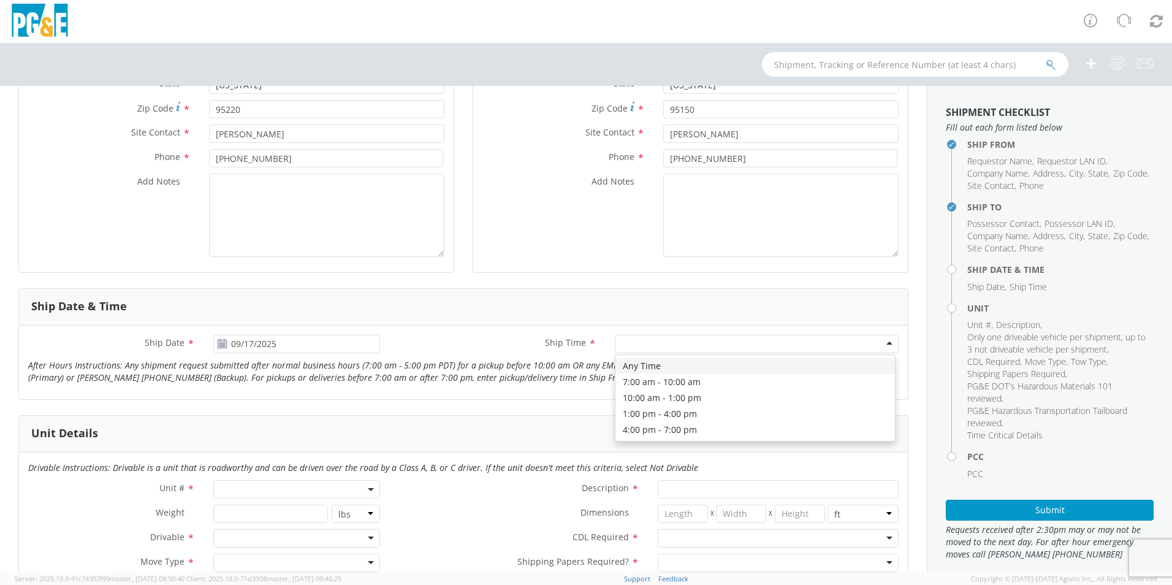
click at [660, 342] on div at bounding box center [757, 344] width 284 height 18
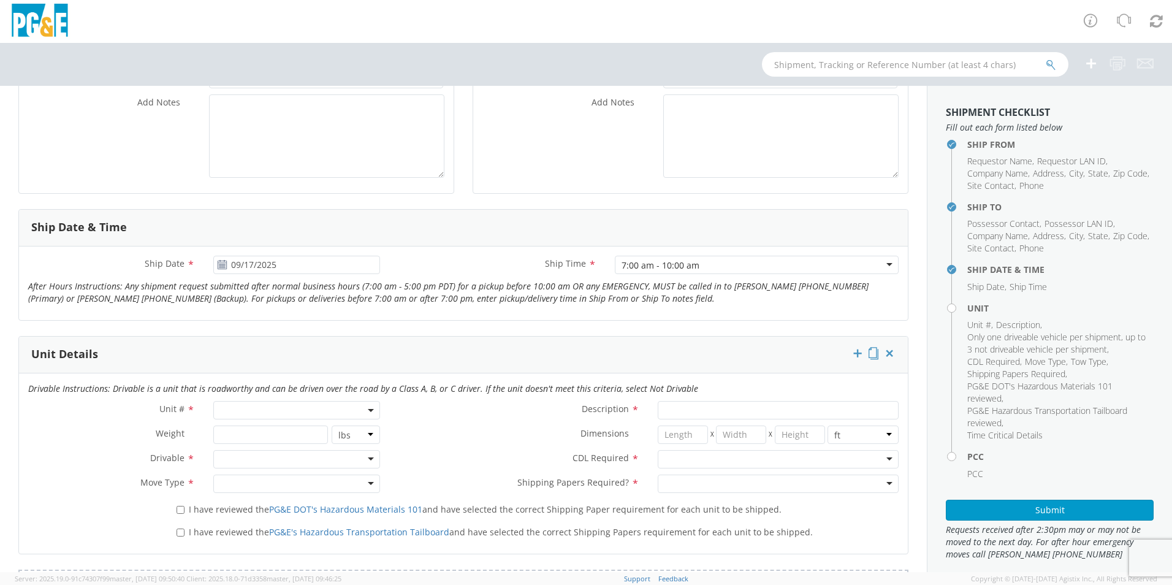
scroll to position [368, 0]
click at [282, 408] on span at bounding box center [296, 408] width 167 height 18
click at [285, 429] on input "search" at bounding box center [295, 428] width 159 height 18
type input "B38497"
type input "EQ; MAN LIFT - SCISSOR"
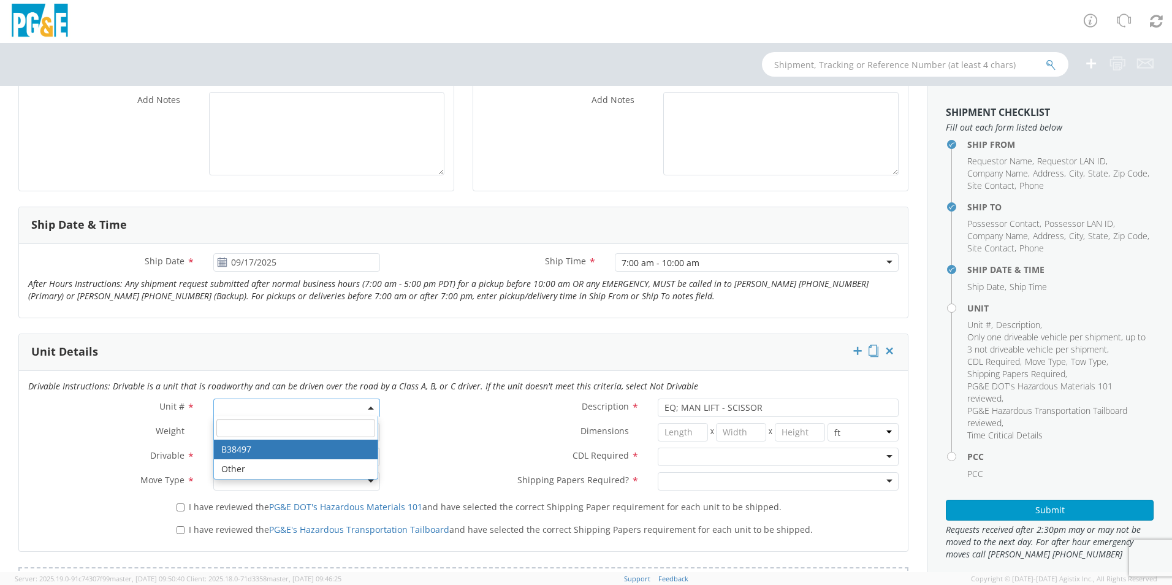
select select "B38497"
select select "? string: ?"
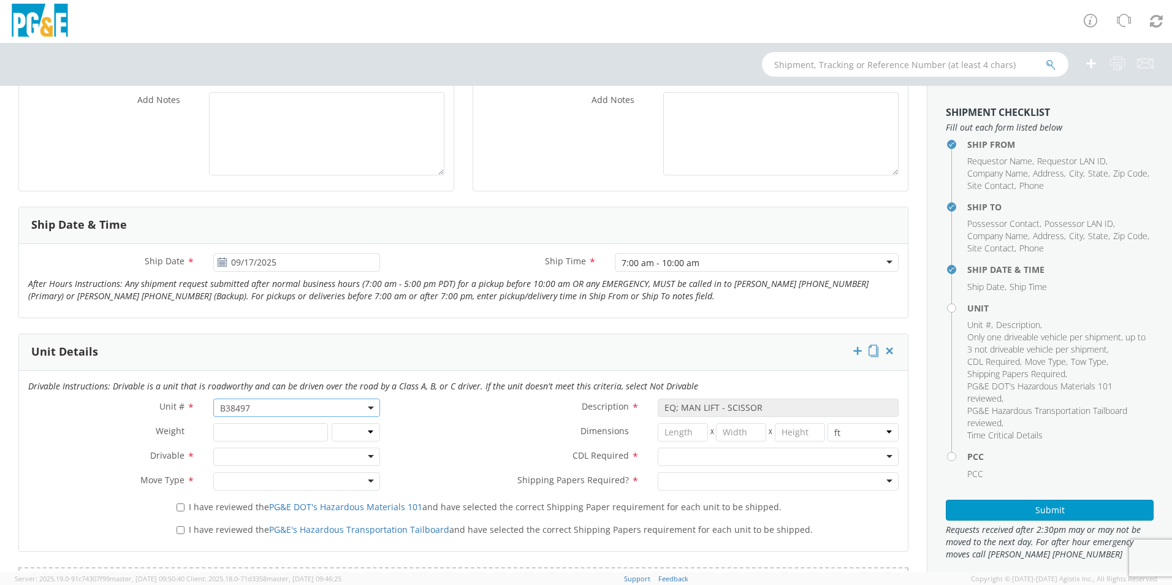
click at [370, 459] on div at bounding box center [296, 457] width 167 height 18
click at [299, 482] on div at bounding box center [296, 481] width 167 height 18
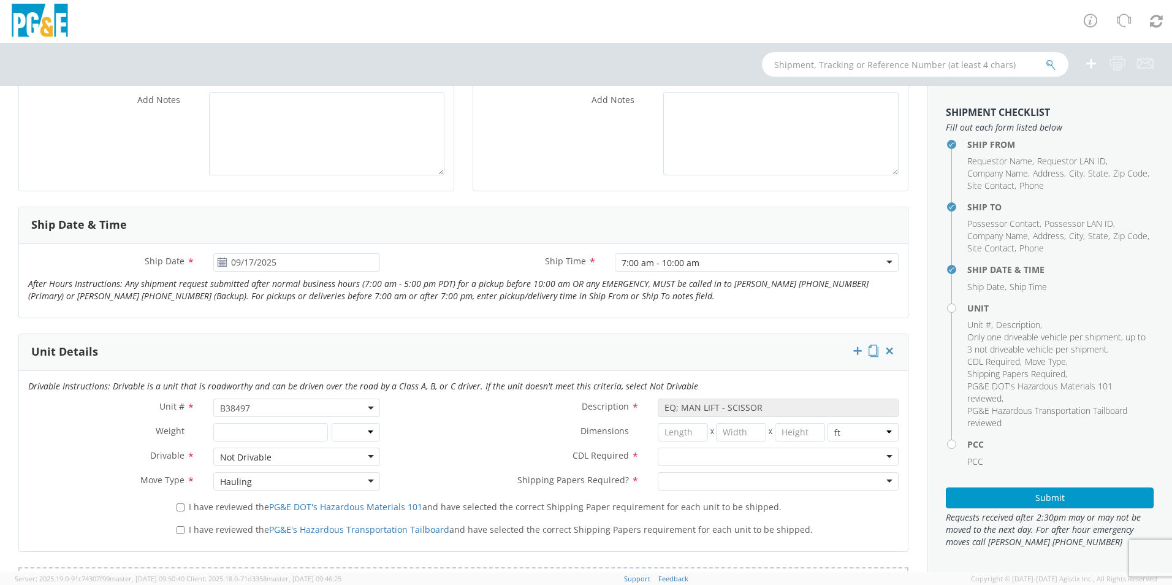
click at [684, 463] on div at bounding box center [778, 457] width 241 height 18
click at [757, 457] on div "N - CDL Not Required" at bounding box center [778, 457] width 241 height 18
click at [724, 485] on div at bounding box center [778, 481] width 241 height 18
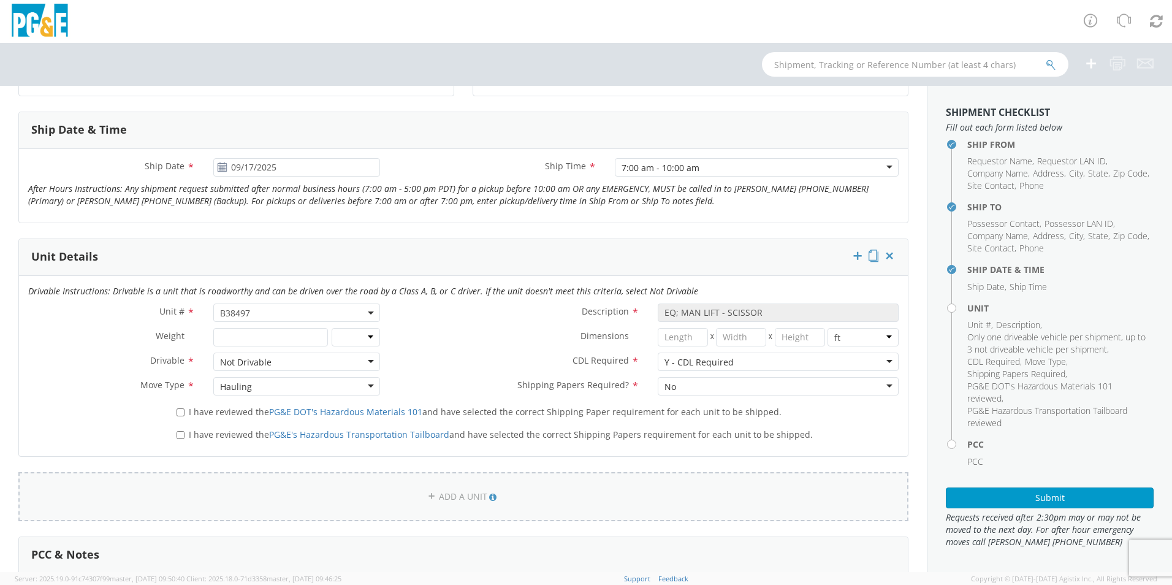
scroll to position [470, 0]
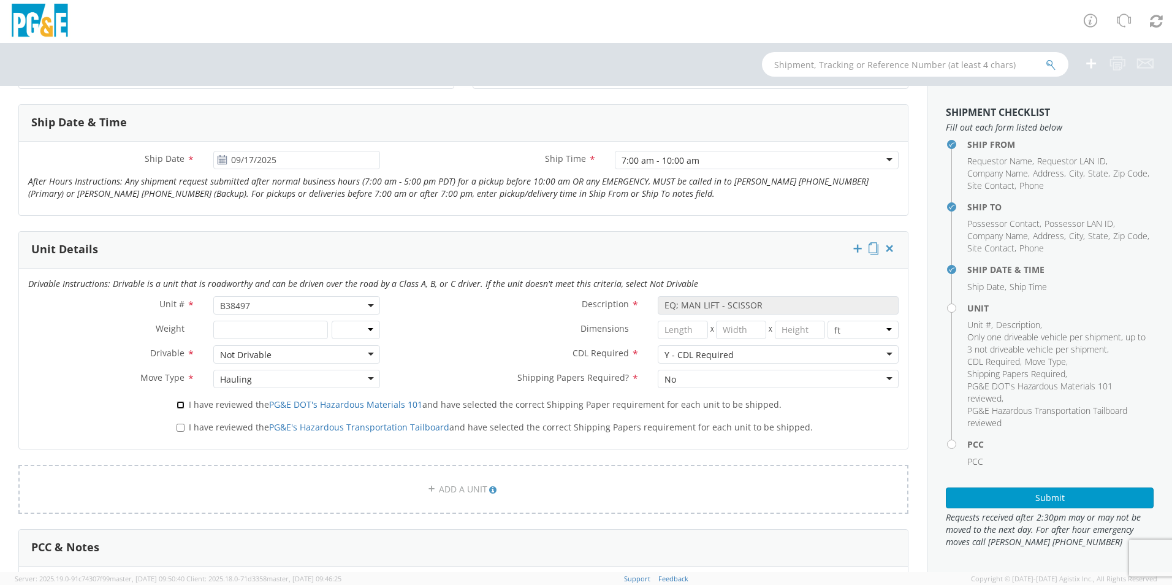
click at [177, 406] on input "I have reviewed the PG&E DOT's Hazardous Materials 101 and have selected the co…" at bounding box center [181, 405] width 8 height 8
checkbox input "true"
click at [179, 430] on input "I have reviewed the PG&E's Hazardous Transportation Tailboard and have selected…" at bounding box center [181, 428] width 8 height 8
checkbox input "true"
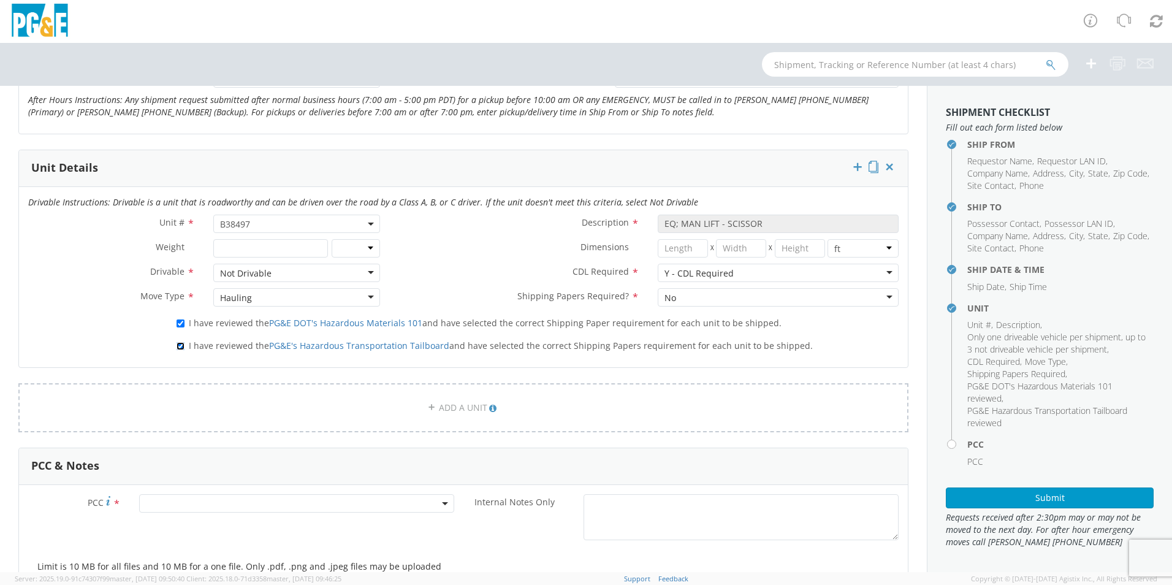
scroll to position [572, 0]
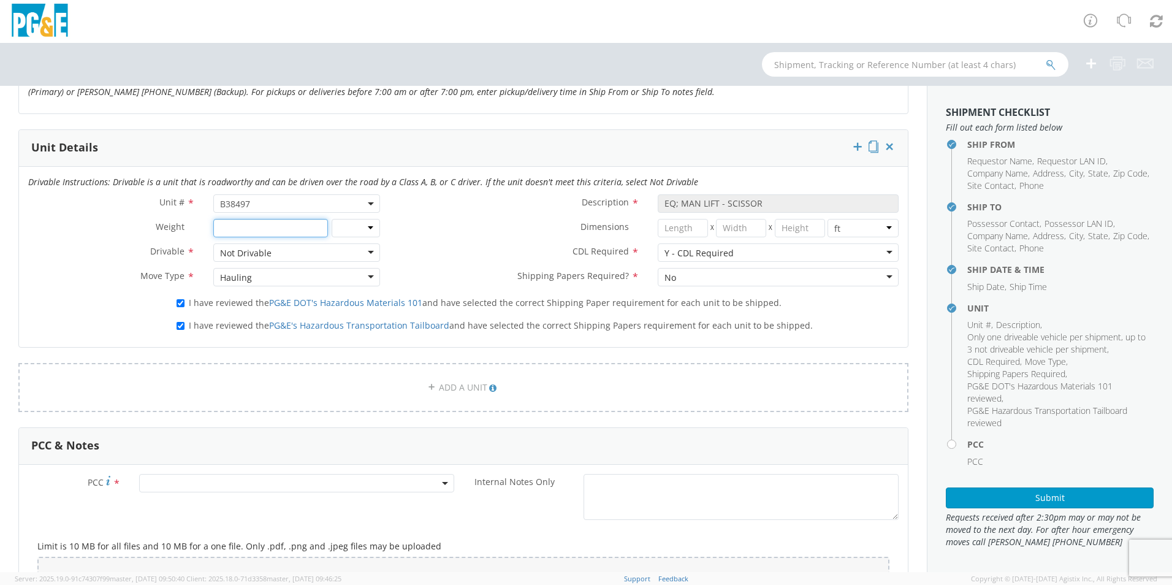
click at [269, 233] on input "number" at bounding box center [270, 228] width 114 height 18
type input "36000"
click at [366, 232] on select "lbs kgs" at bounding box center [356, 228] width 49 height 18
select select "LBS"
click at [332, 219] on select "lbs kgs" at bounding box center [356, 228] width 49 height 18
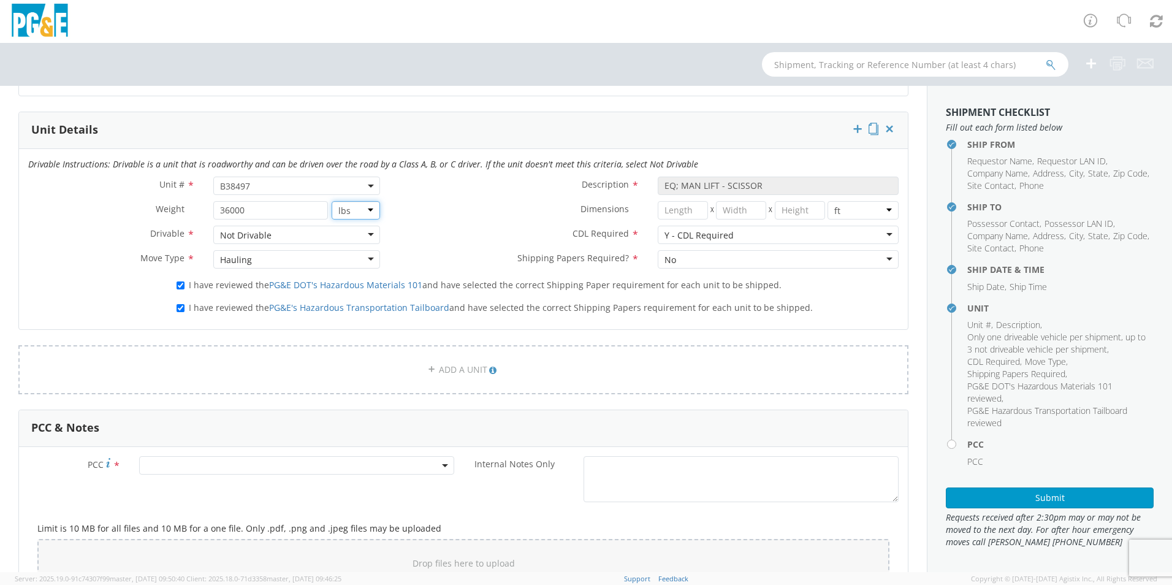
scroll to position [695, 0]
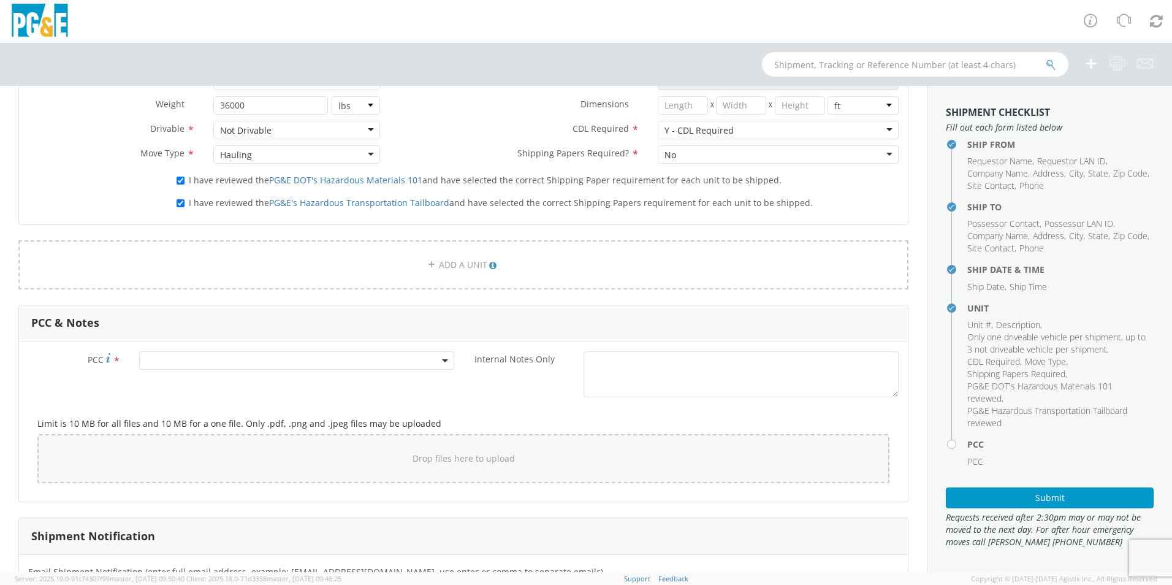
click at [442, 360] on b at bounding box center [445, 360] width 6 height 3
click at [331, 390] on span at bounding box center [295, 380] width 310 height 23
click at [323, 388] on input "number" at bounding box center [294, 381] width 305 height 18
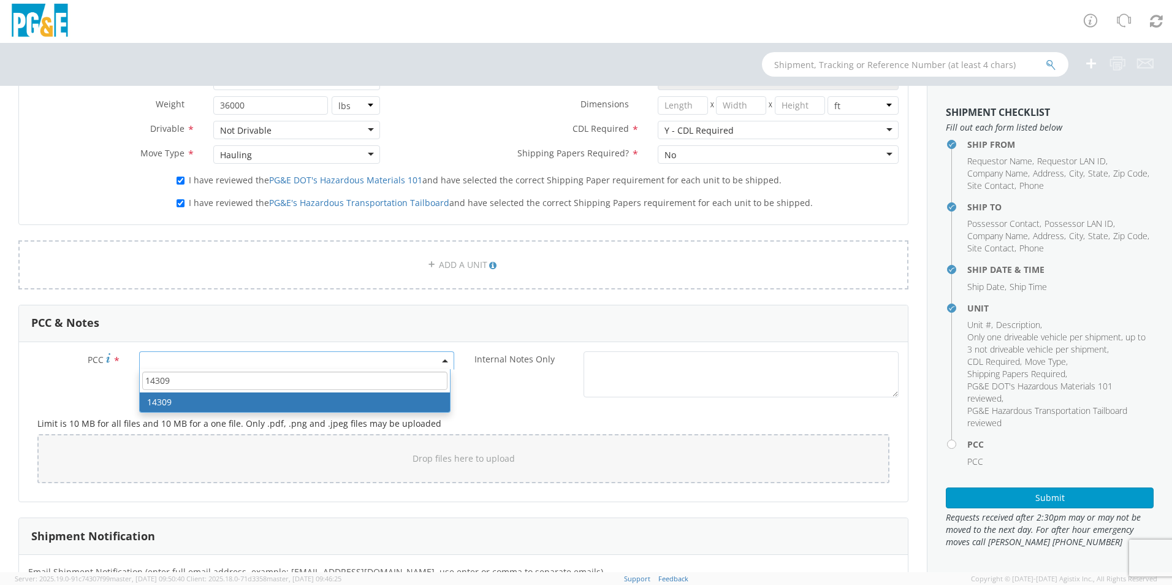
type input "14309"
select select "14309"
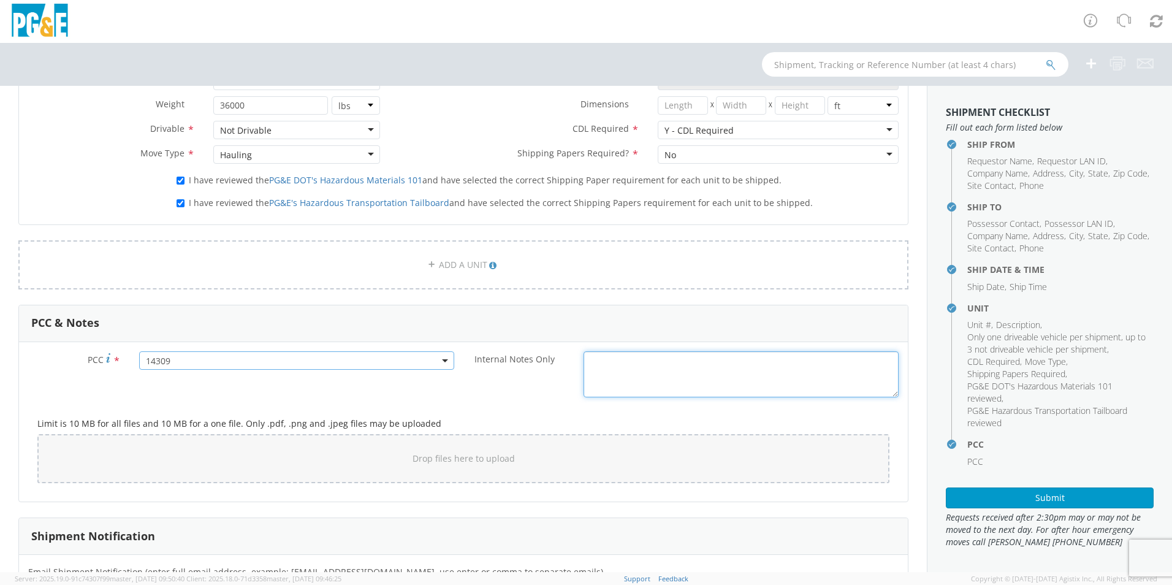
click at [473, 393] on div "Internal Notes Only *" at bounding box center [686, 374] width 445 height 46
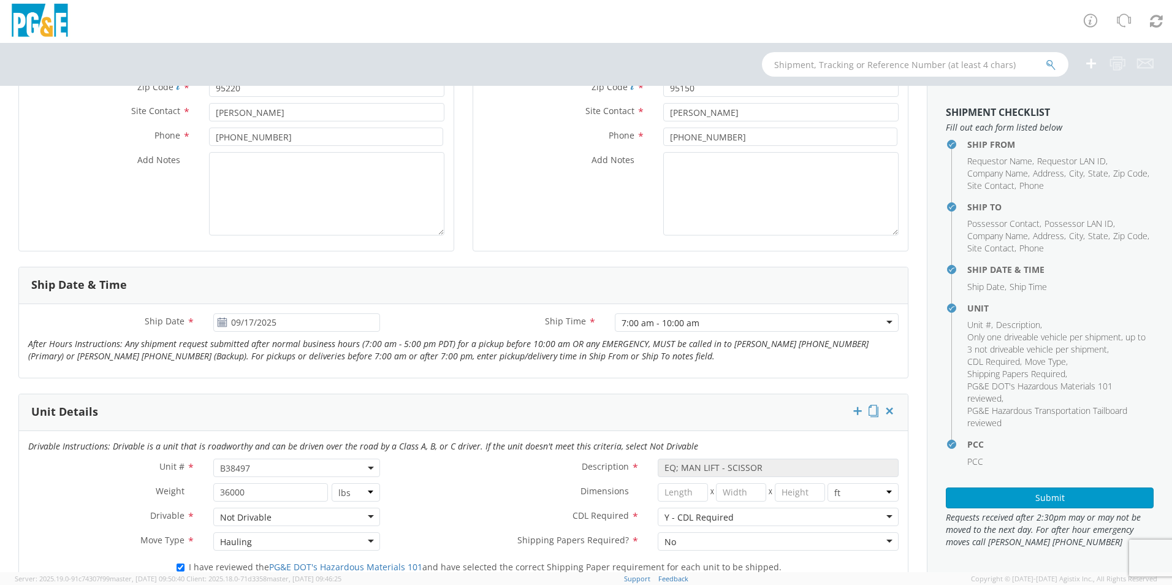
scroll to position [232, 0]
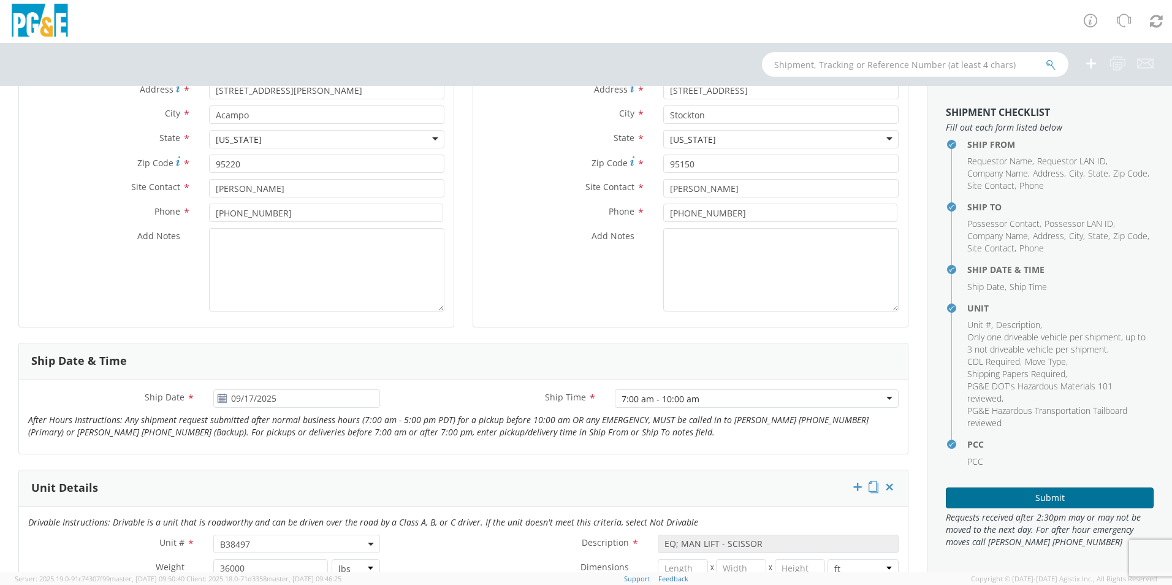
click at [1057, 505] on button "Submit" at bounding box center [1050, 498] width 208 height 21
